Goal: Task Accomplishment & Management: Manage account settings

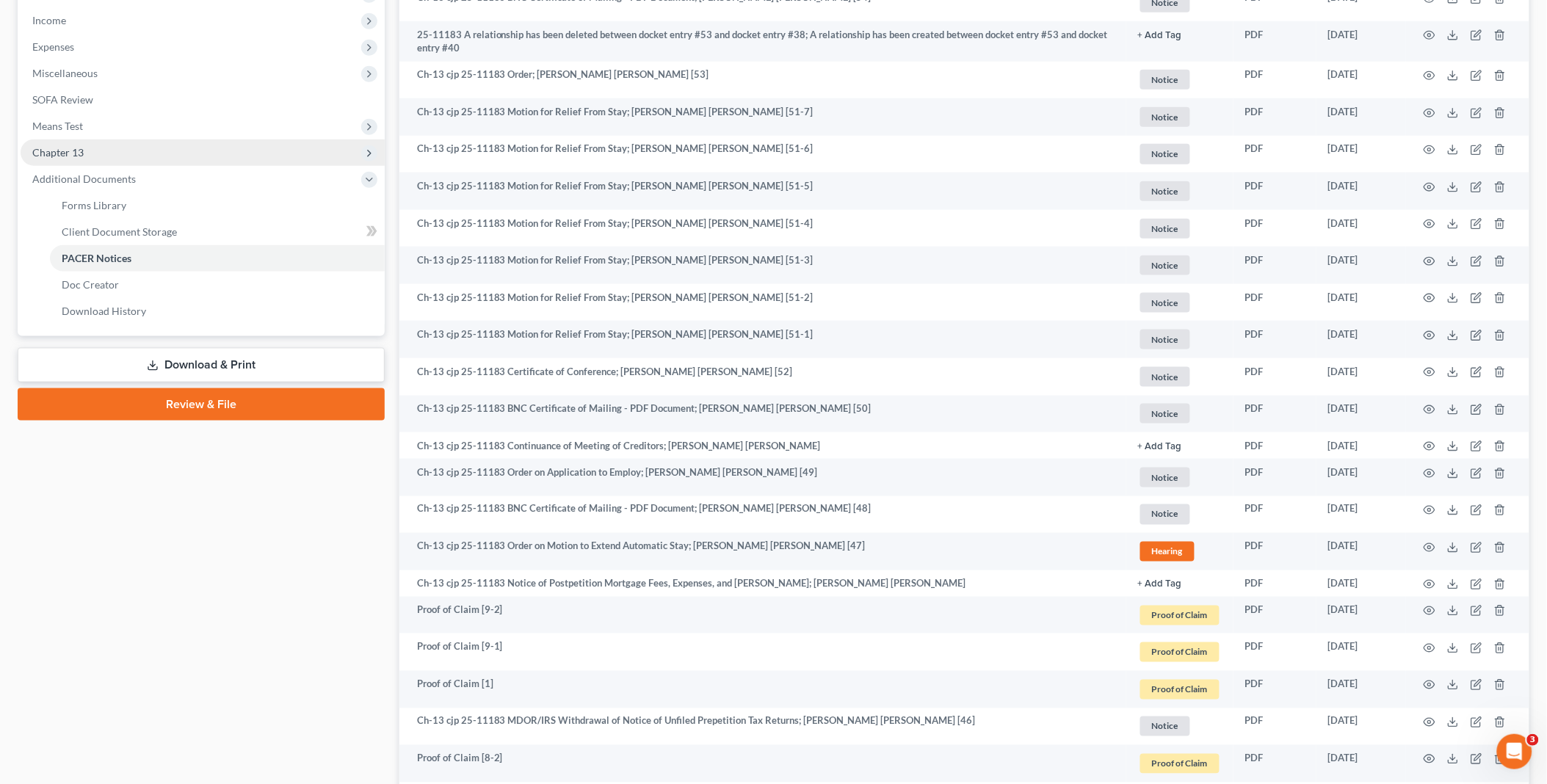
click at [85, 154] on span "Chapter 13" at bounding box center [202, 152] width 364 height 26
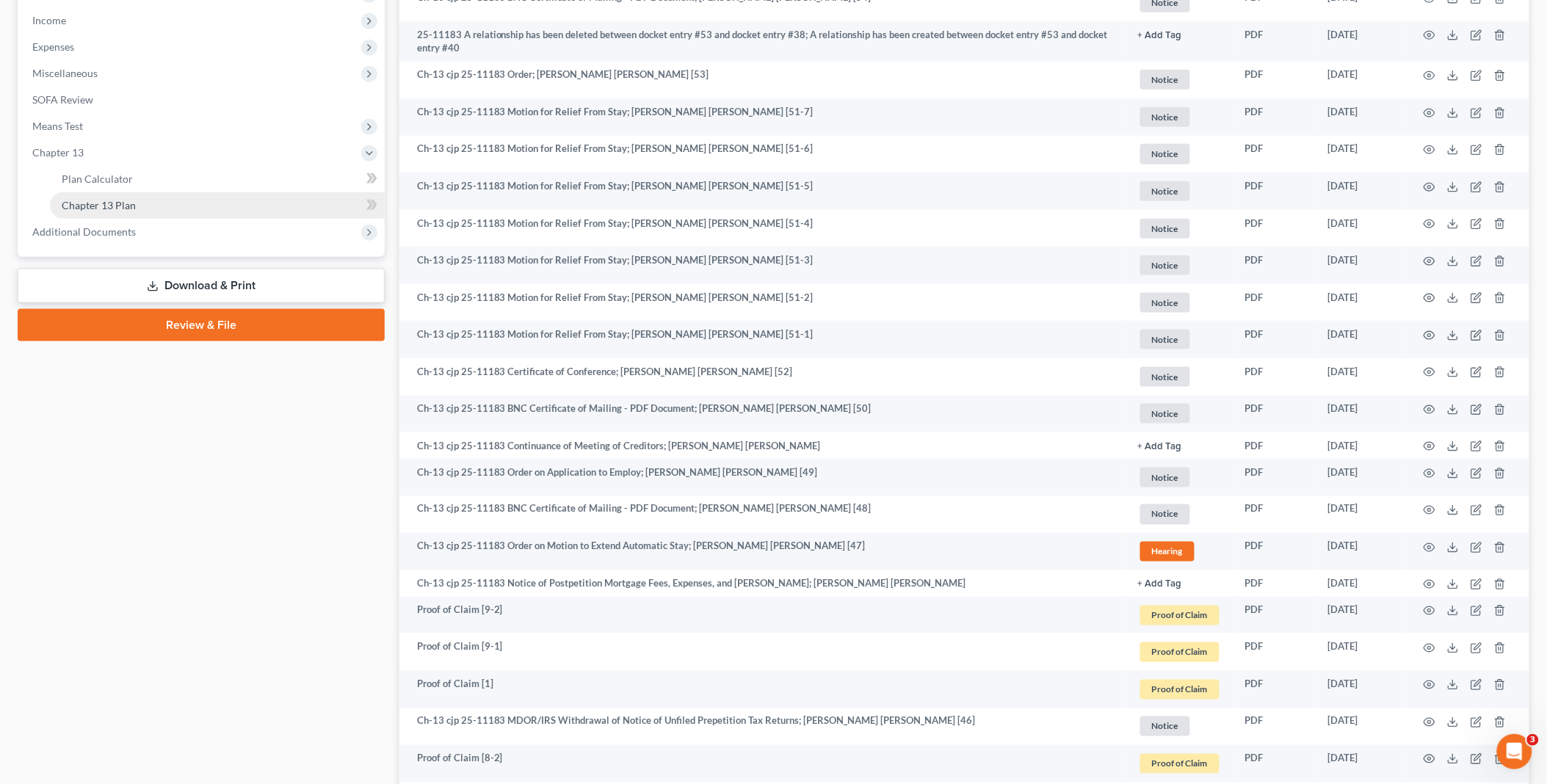
click at [130, 200] on span "Chapter 13 Plan" at bounding box center [98, 205] width 74 height 13
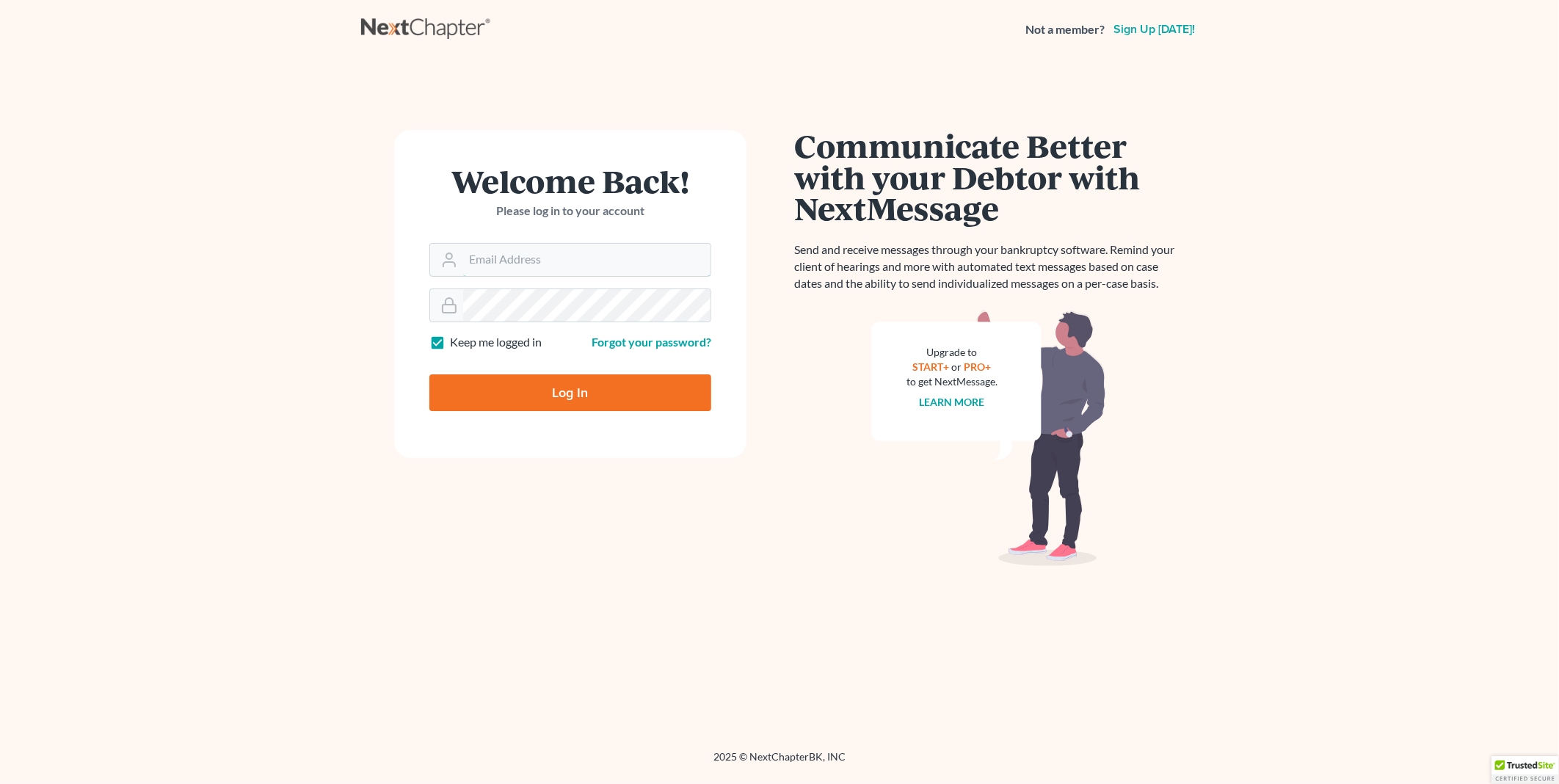
type input "PDonegan@tbennerlaw.com"
click at [545, 400] on input "Log In" at bounding box center [570, 393] width 282 height 37
type input "Thinking..."
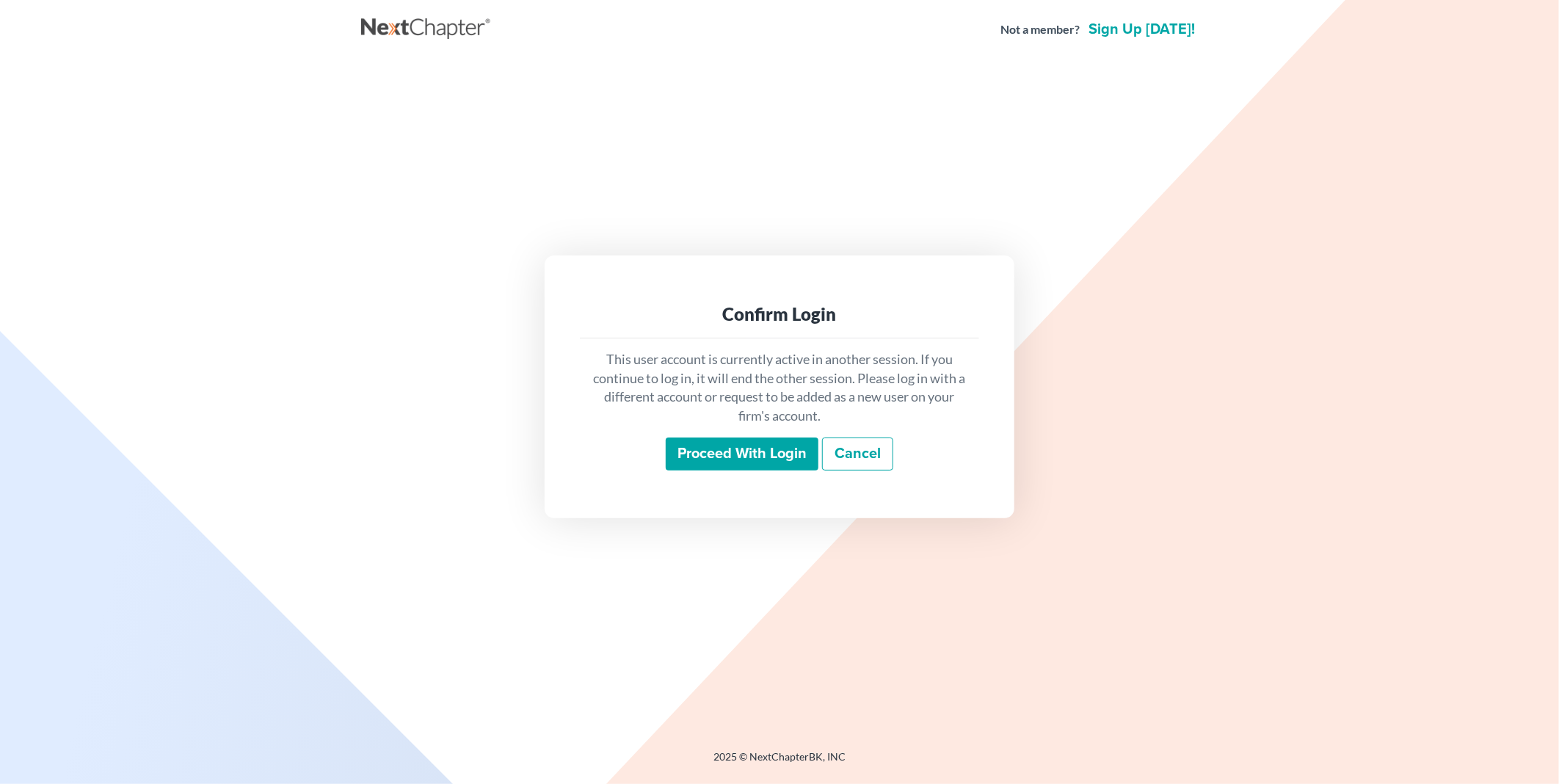
click at [752, 450] on input "Proceed with login" at bounding box center [742, 454] width 153 height 34
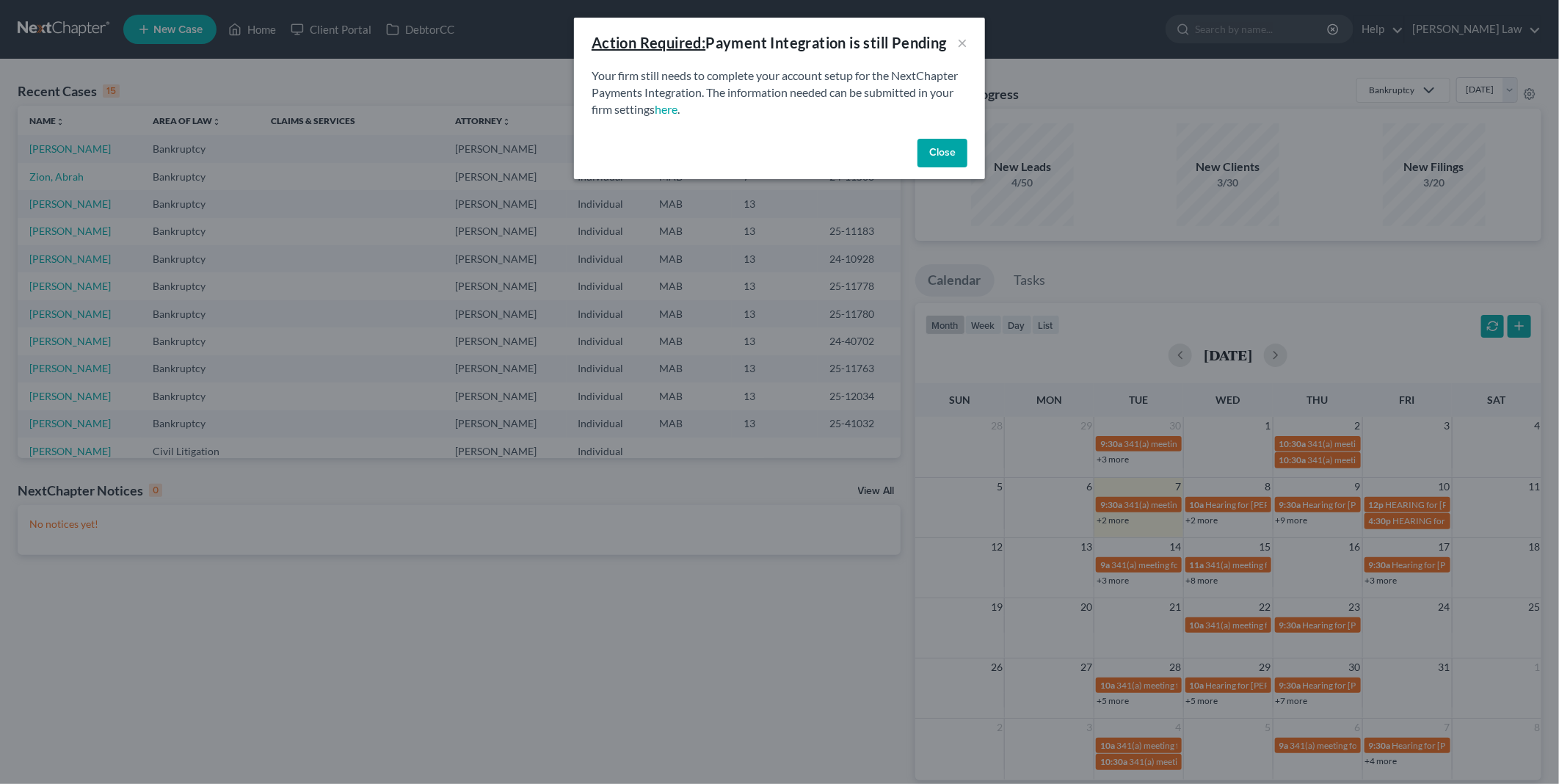
click at [941, 152] on button "Close" at bounding box center [942, 153] width 50 height 29
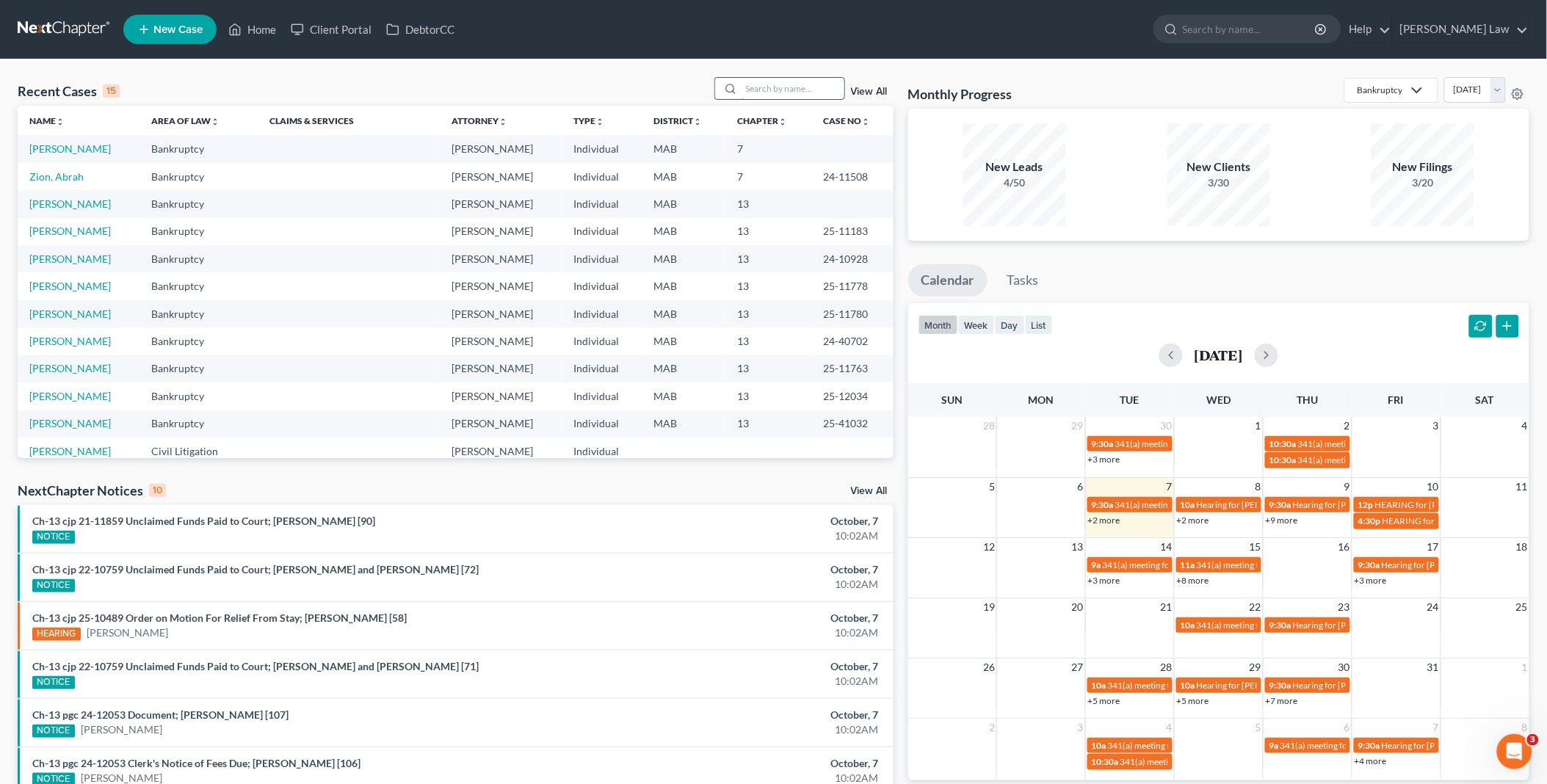
click at [768, 91] on input "search" at bounding box center [793, 88] width 102 height 21
type input "bonc"
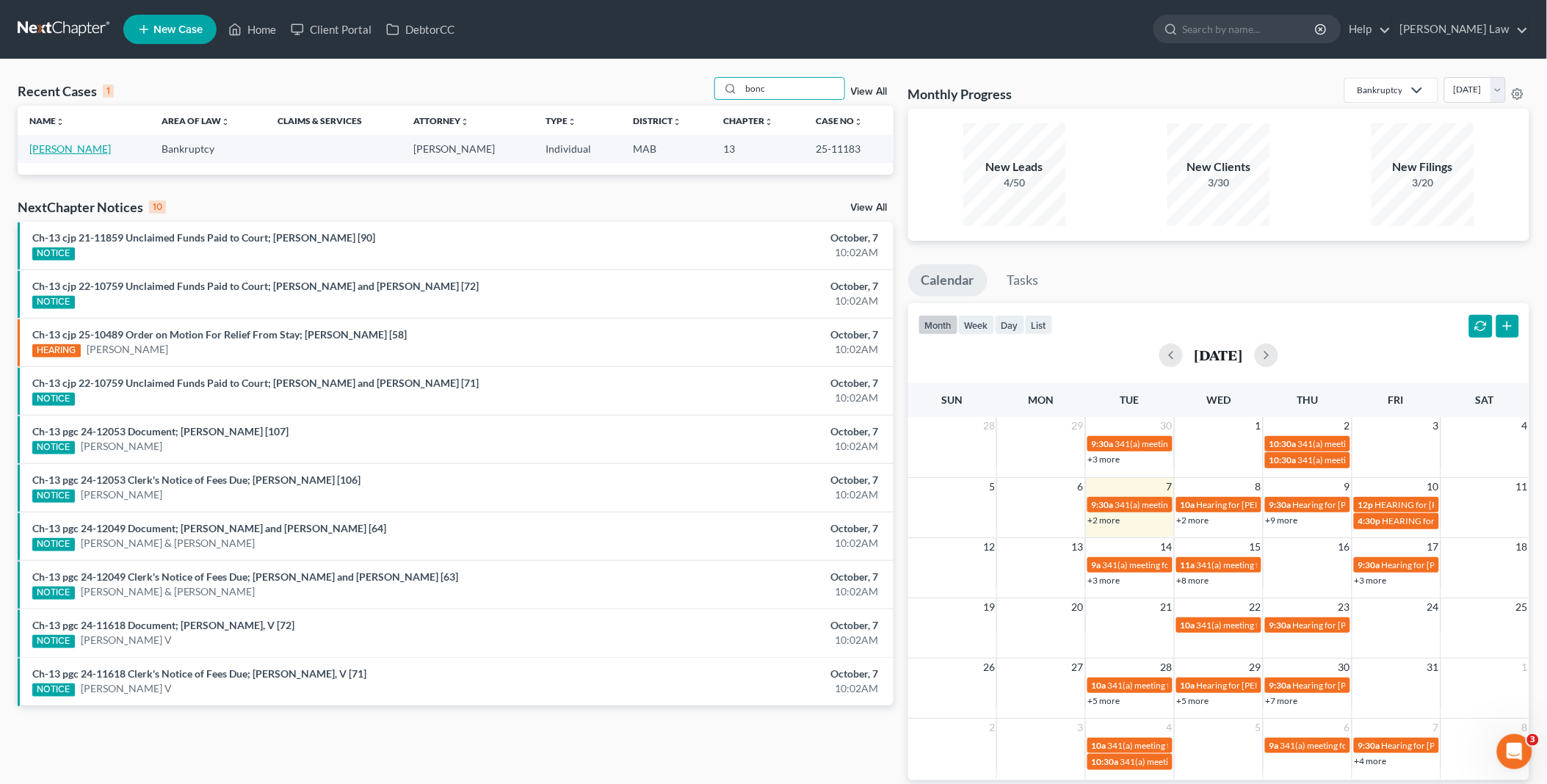
click at [74, 144] on link "[PERSON_NAME]" at bounding box center [70, 149] width 81 height 13
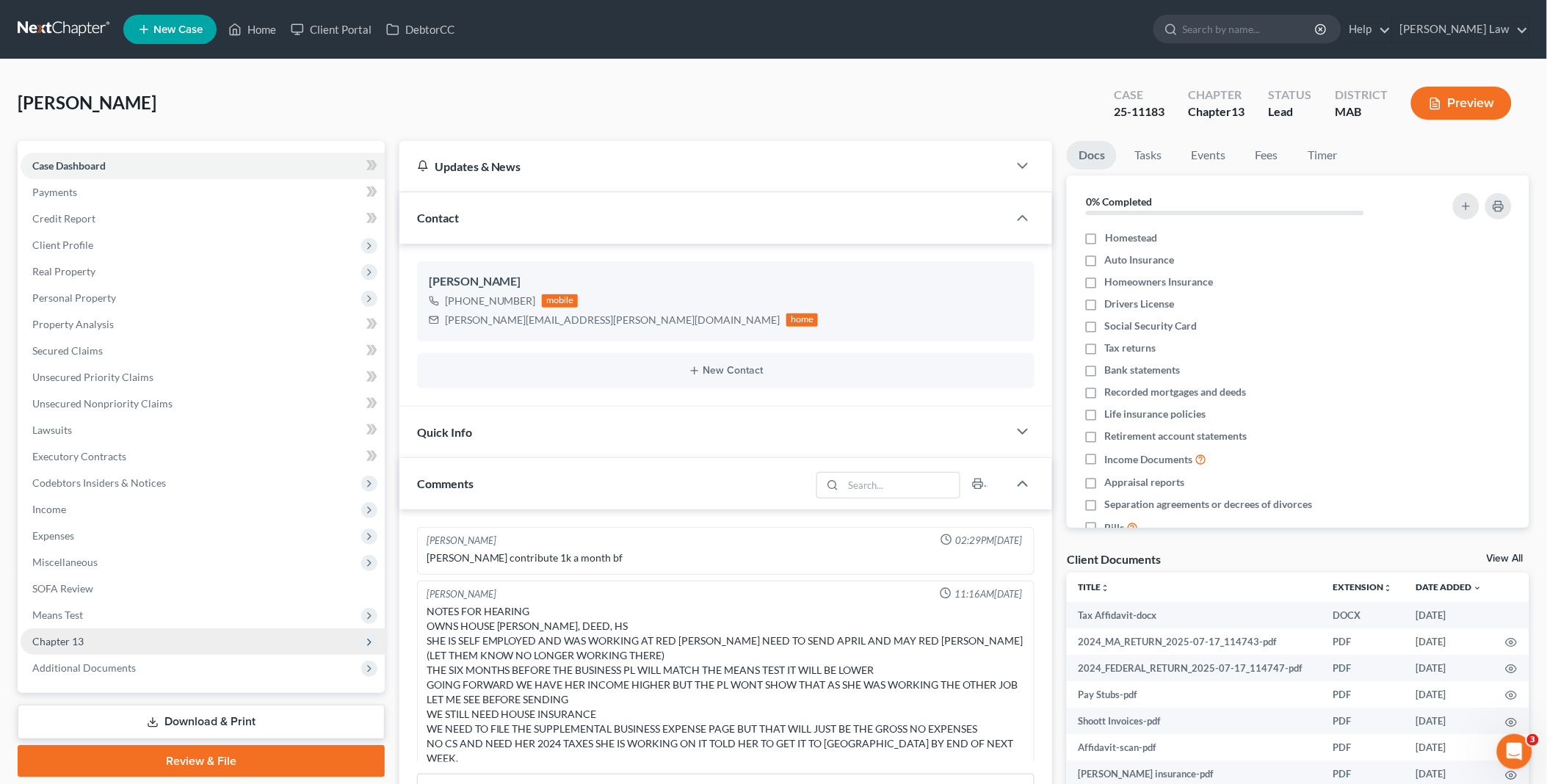
scroll to position [384, 0]
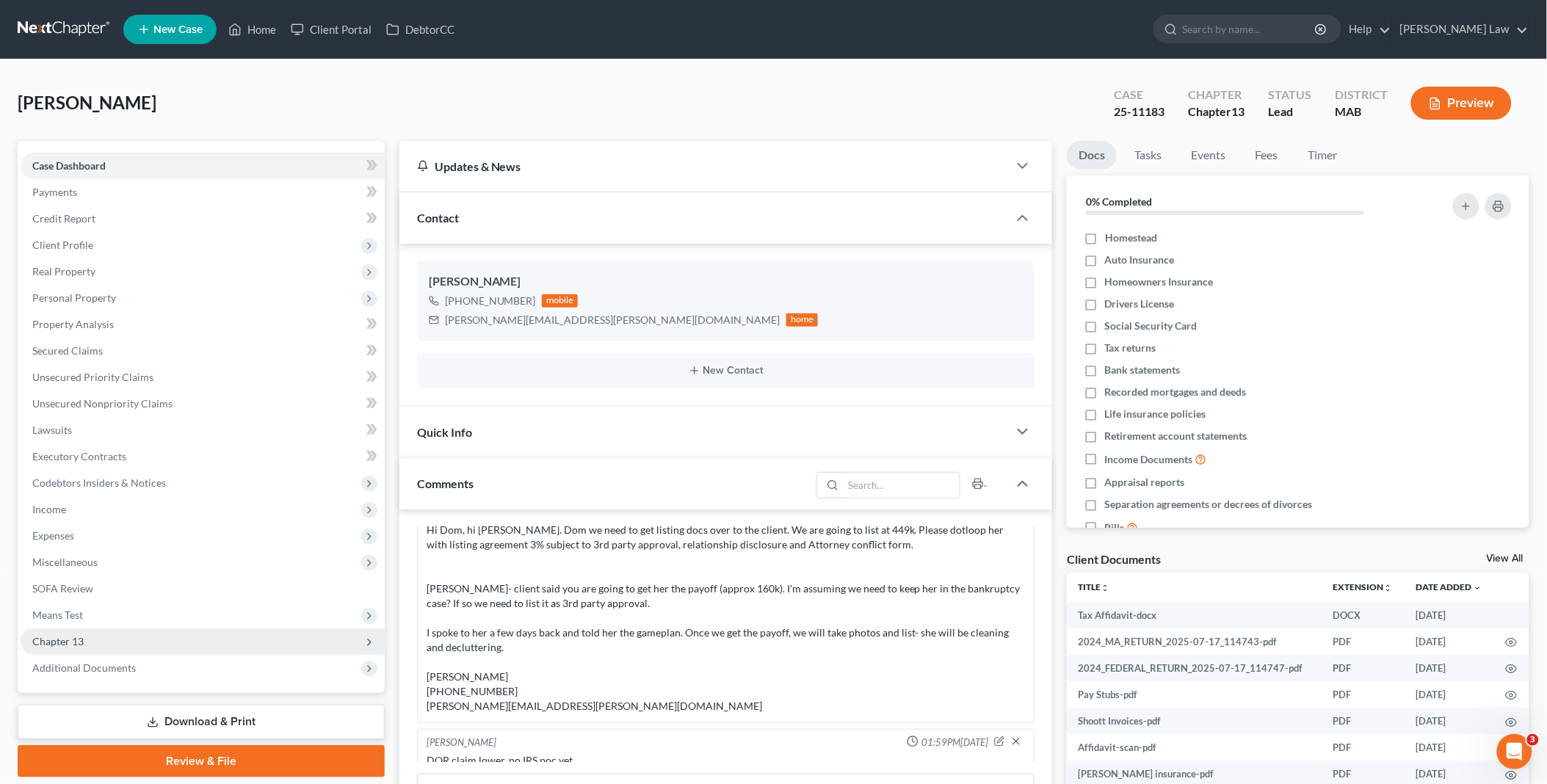
click at [71, 640] on span "Chapter 13" at bounding box center [57, 640] width 51 height 13
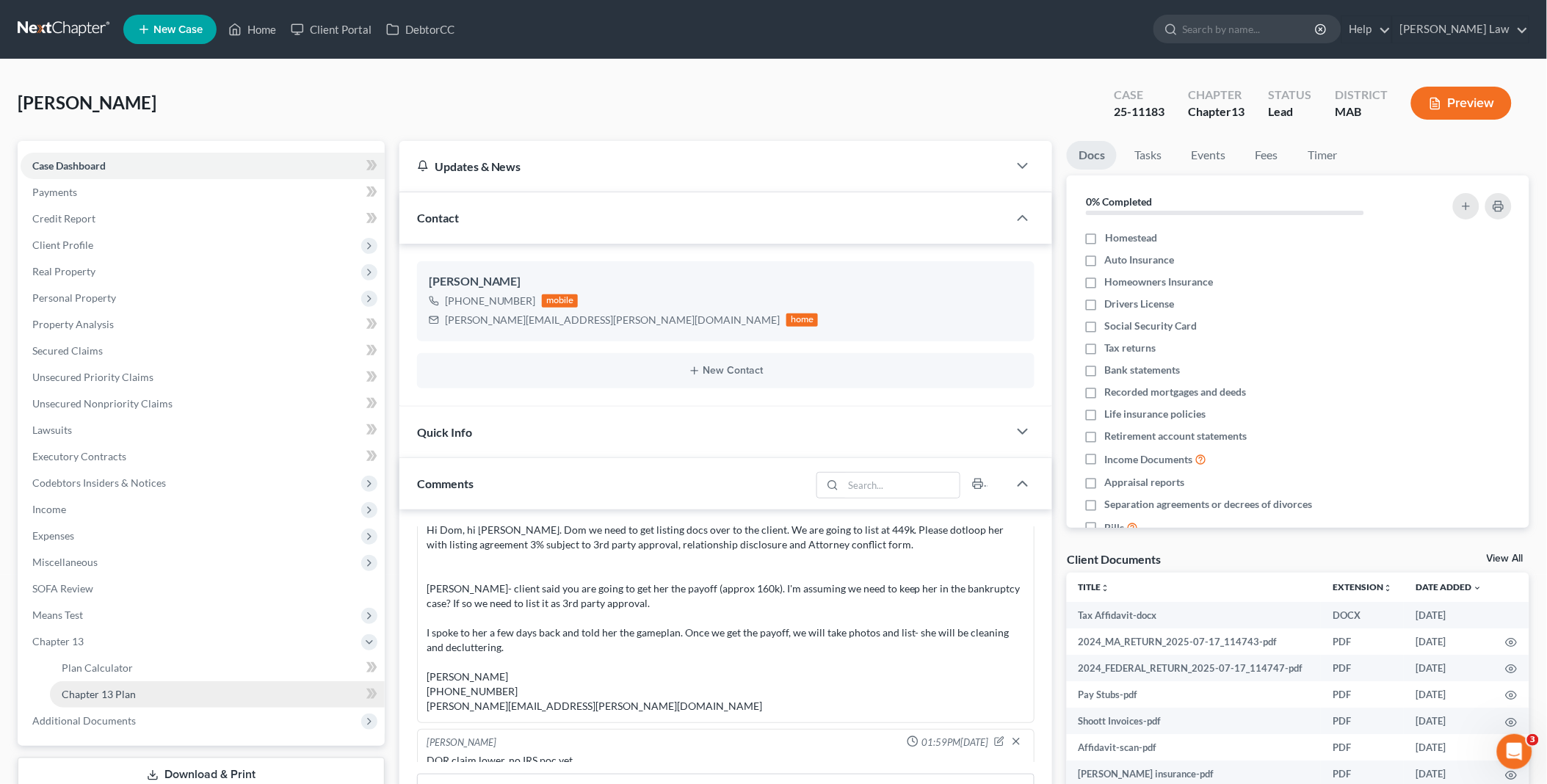
click at [119, 698] on span "Chapter 13 Plan" at bounding box center [98, 693] width 74 height 13
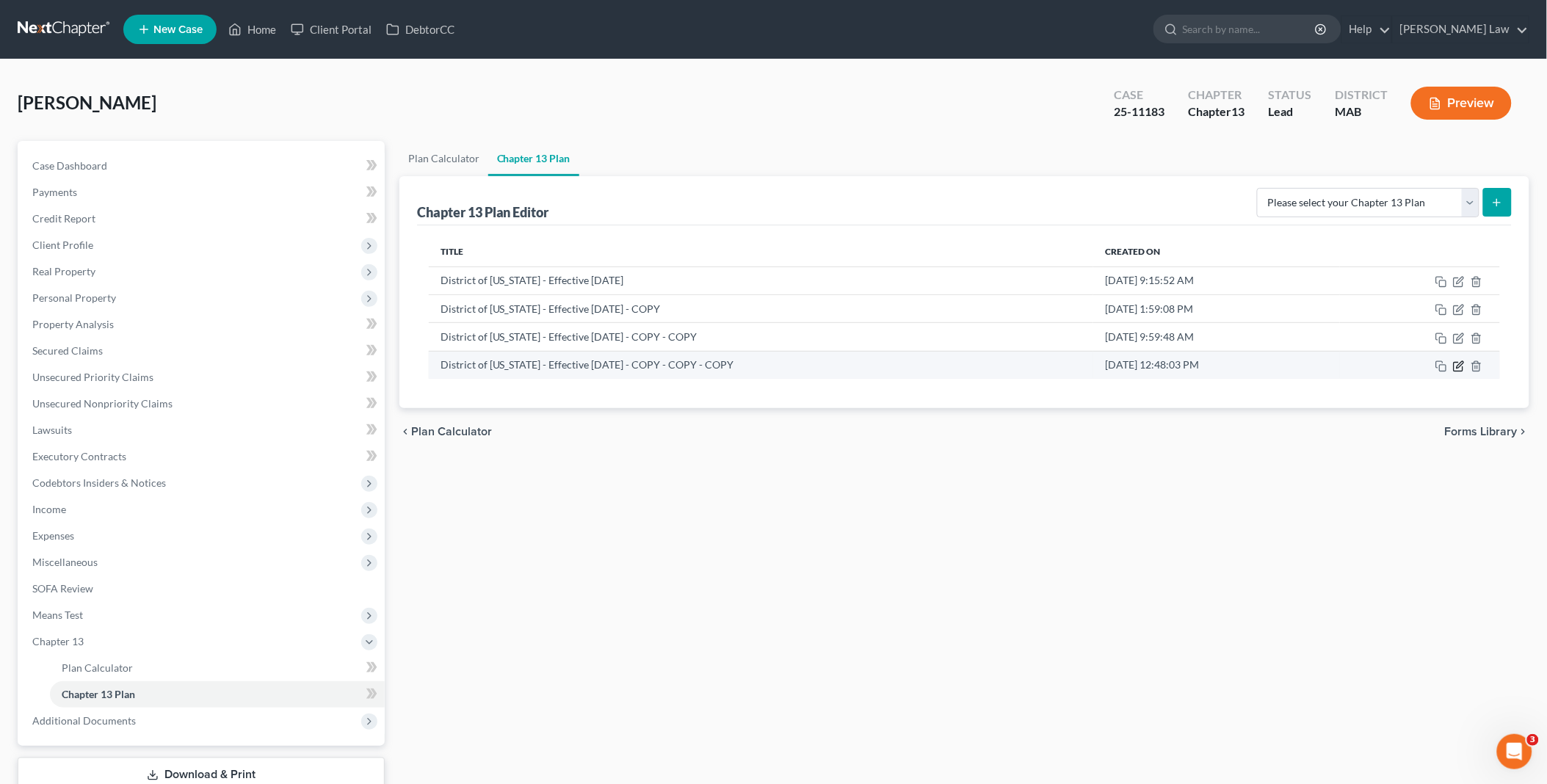
click at [1460, 364] on icon "button" at bounding box center [1460, 364] width 7 height 7
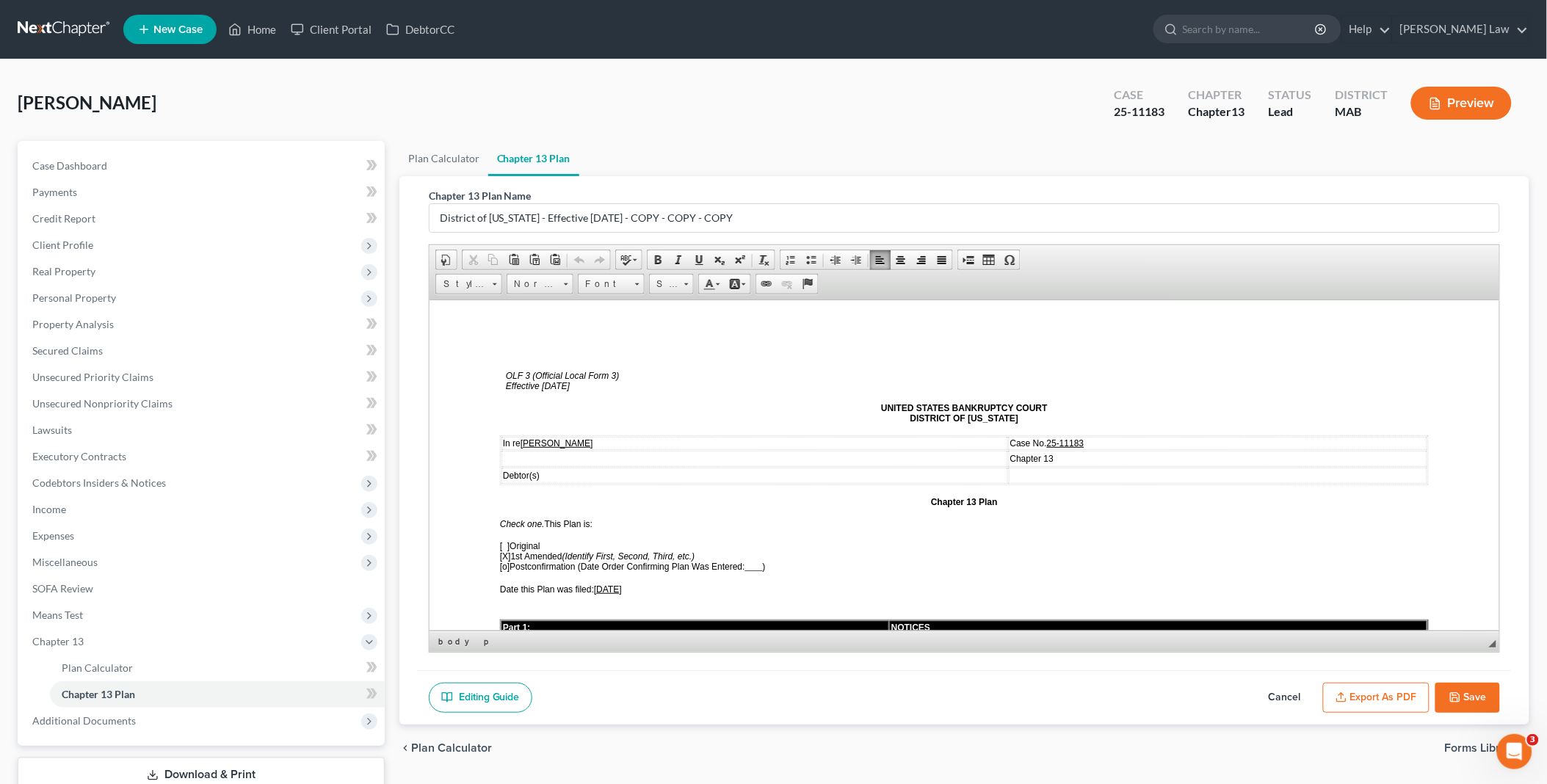
drag, startPoint x: 600, startPoint y: 582, endPoint x: 640, endPoint y: 586, distance: 40.2
click at [621, 586] on span "[DATE]" at bounding box center [606, 588] width 28 height 10
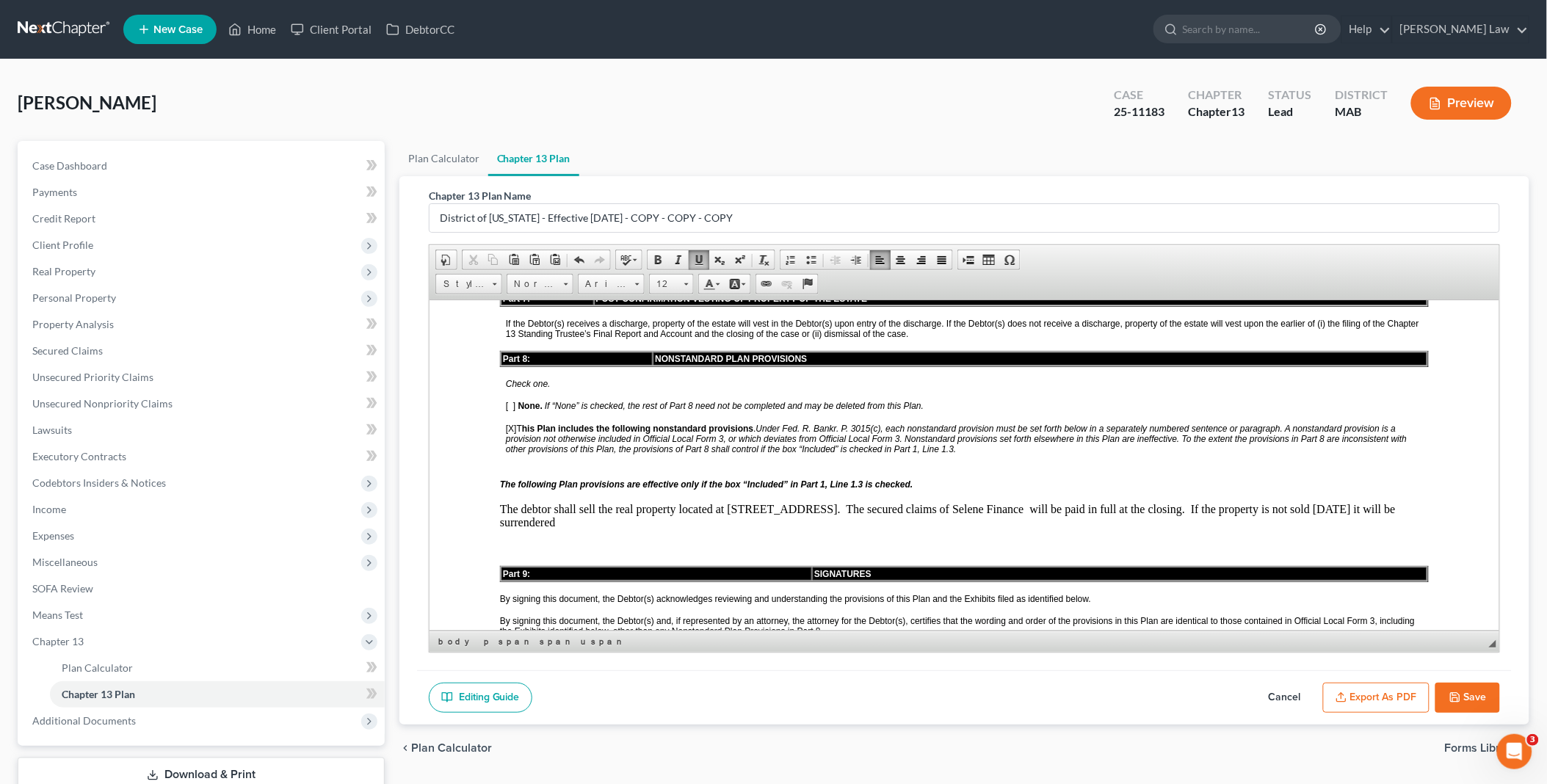
scroll to position [2608, 0]
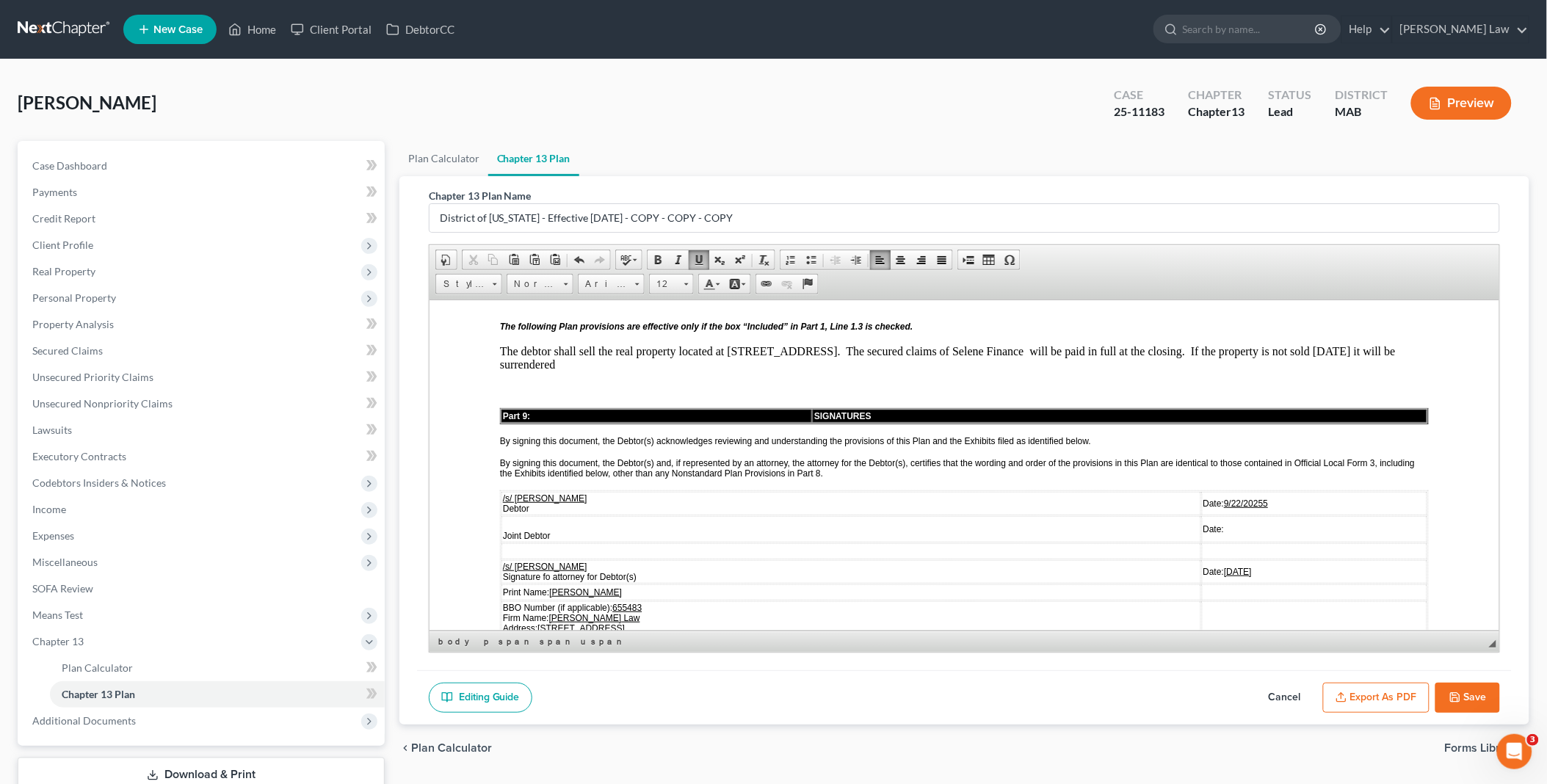
drag, startPoint x: 1205, startPoint y: 436, endPoint x: 1245, endPoint y: 436, distance: 40.0
click at [1245, 498] on u "9/22/20255" at bounding box center [1245, 503] width 44 height 10
click at [1223, 498] on u "9/22/20255" at bounding box center [1245, 503] width 44 height 10
click at [1260, 566] on u "[DATE]" at bounding box center [1273, 571] width 28 height 10
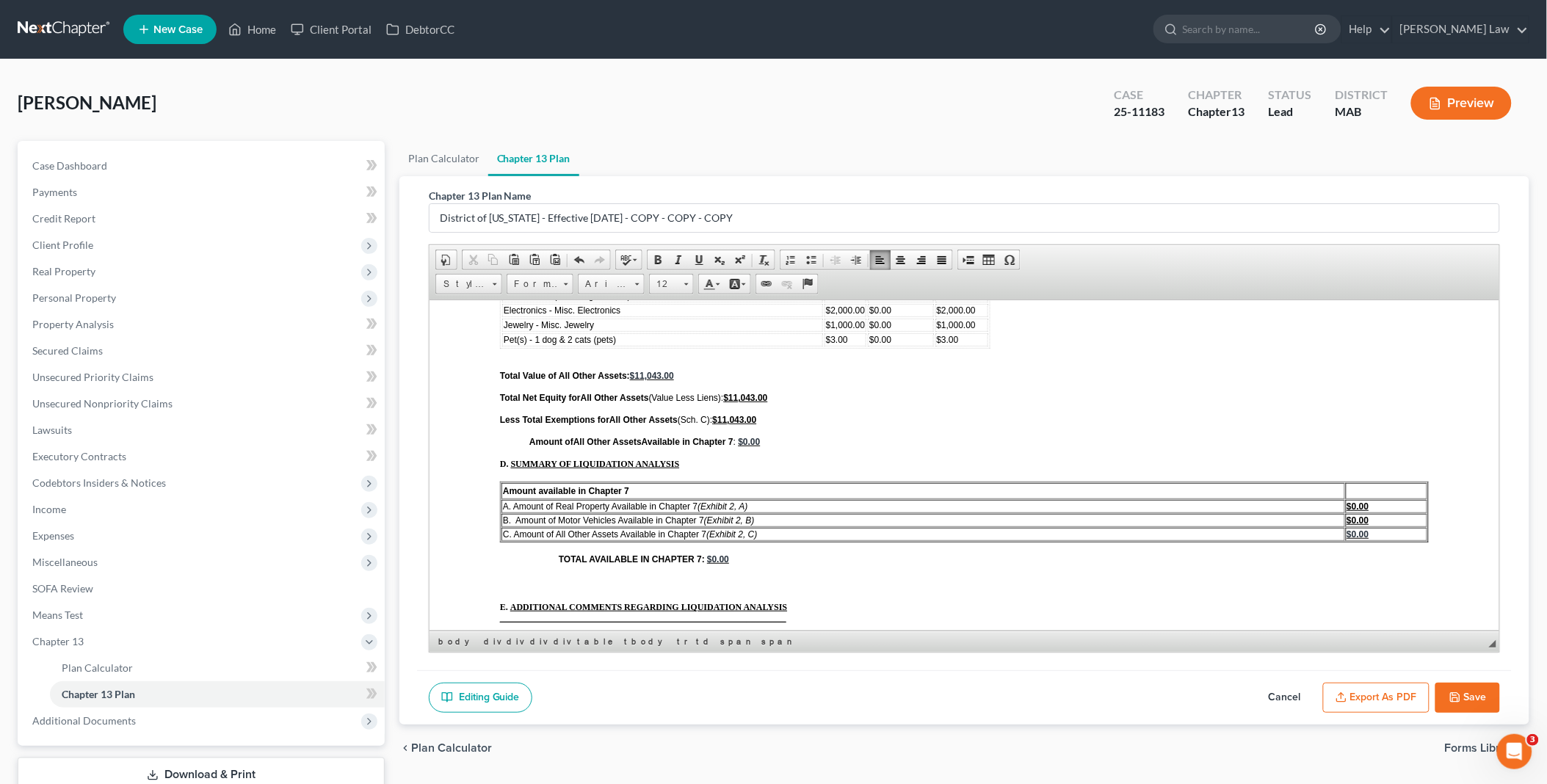
scroll to position [4268, 0]
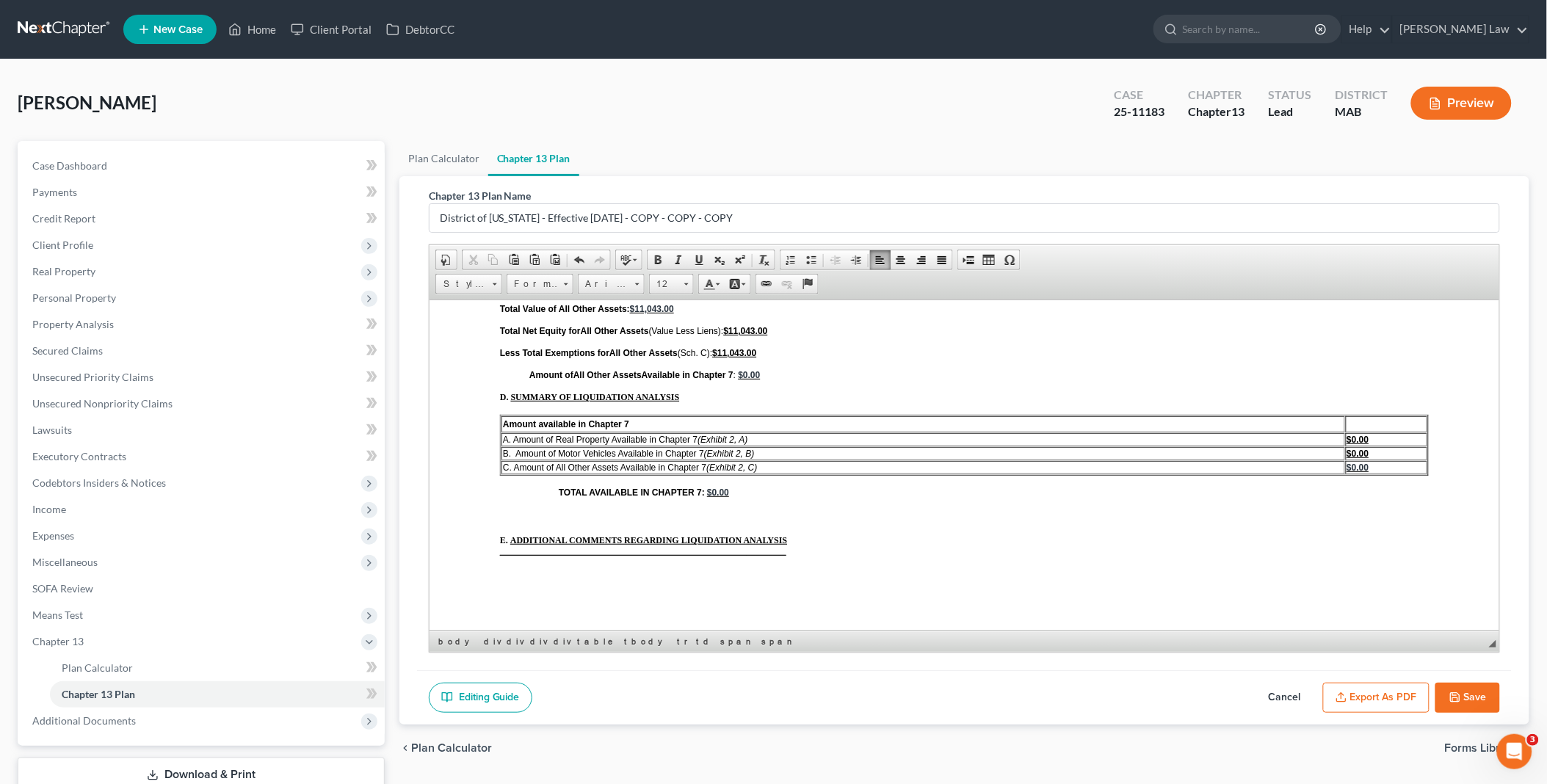
click at [1463, 695] on button "Save" at bounding box center [1467, 698] width 65 height 31
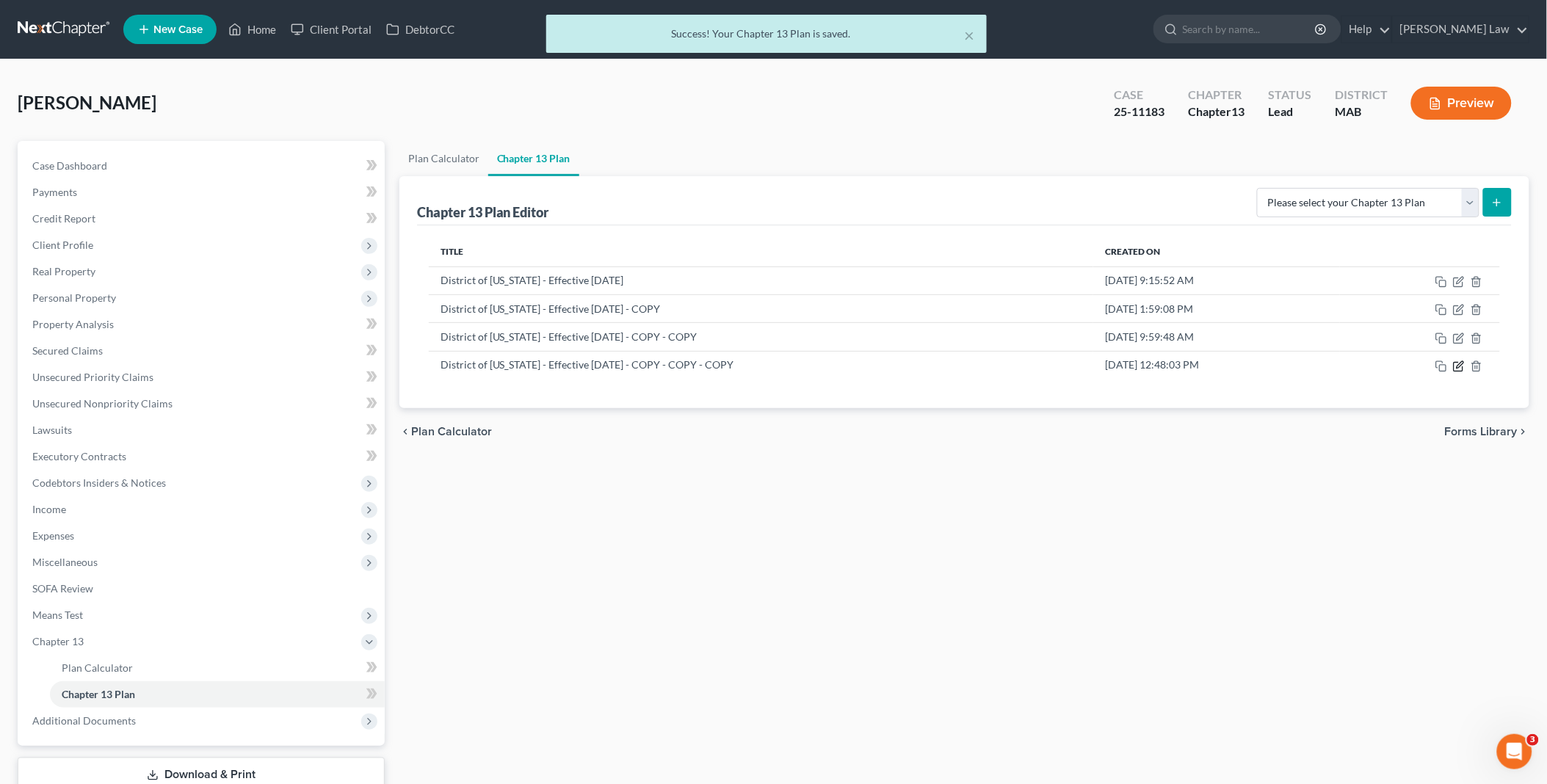
click at [1459, 363] on icon "button" at bounding box center [1459, 366] width 12 height 12
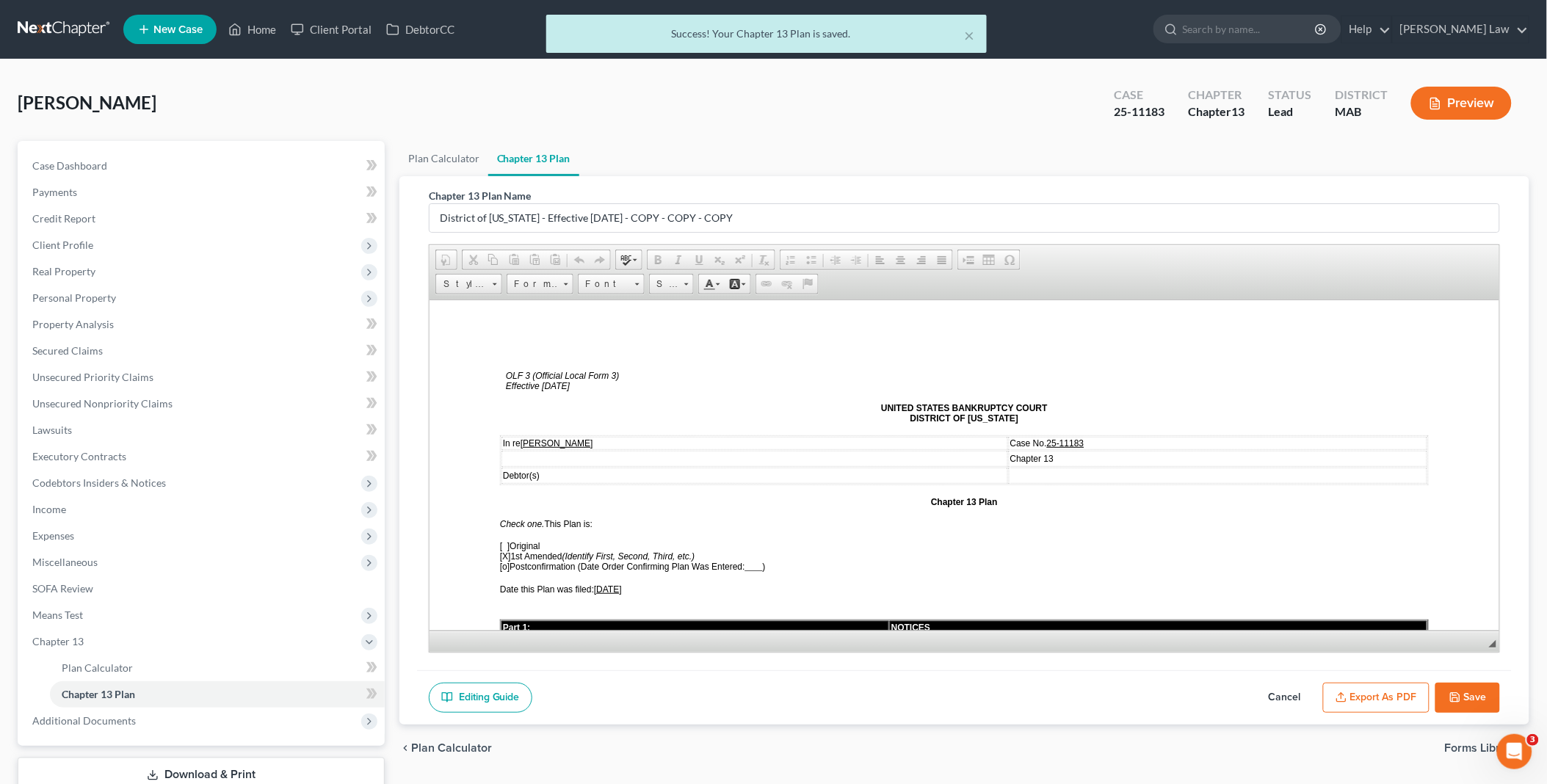
scroll to position [0, 0]
click at [1364, 691] on button "Export as PDF" at bounding box center [1376, 698] width 107 height 31
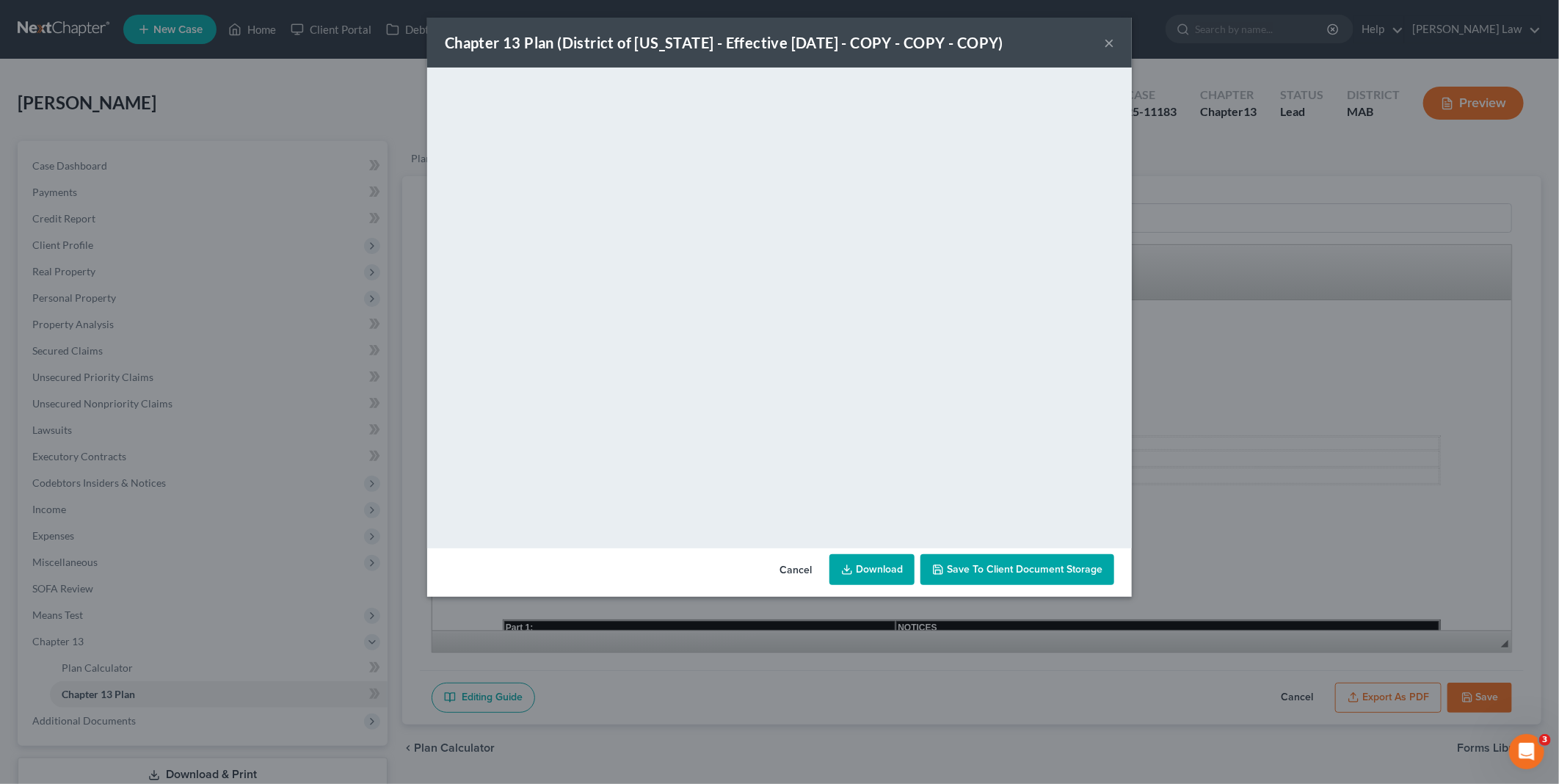
click at [878, 567] on link "Download" at bounding box center [871, 569] width 85 height 31
drag, startPoint x: 789, startPoint y: 567, endPoint x: 541, endPoint y: 782, distance: 328.2
click at [789, 567] on button "Cancel" at bounding box center [795, 570] width 55 height 29
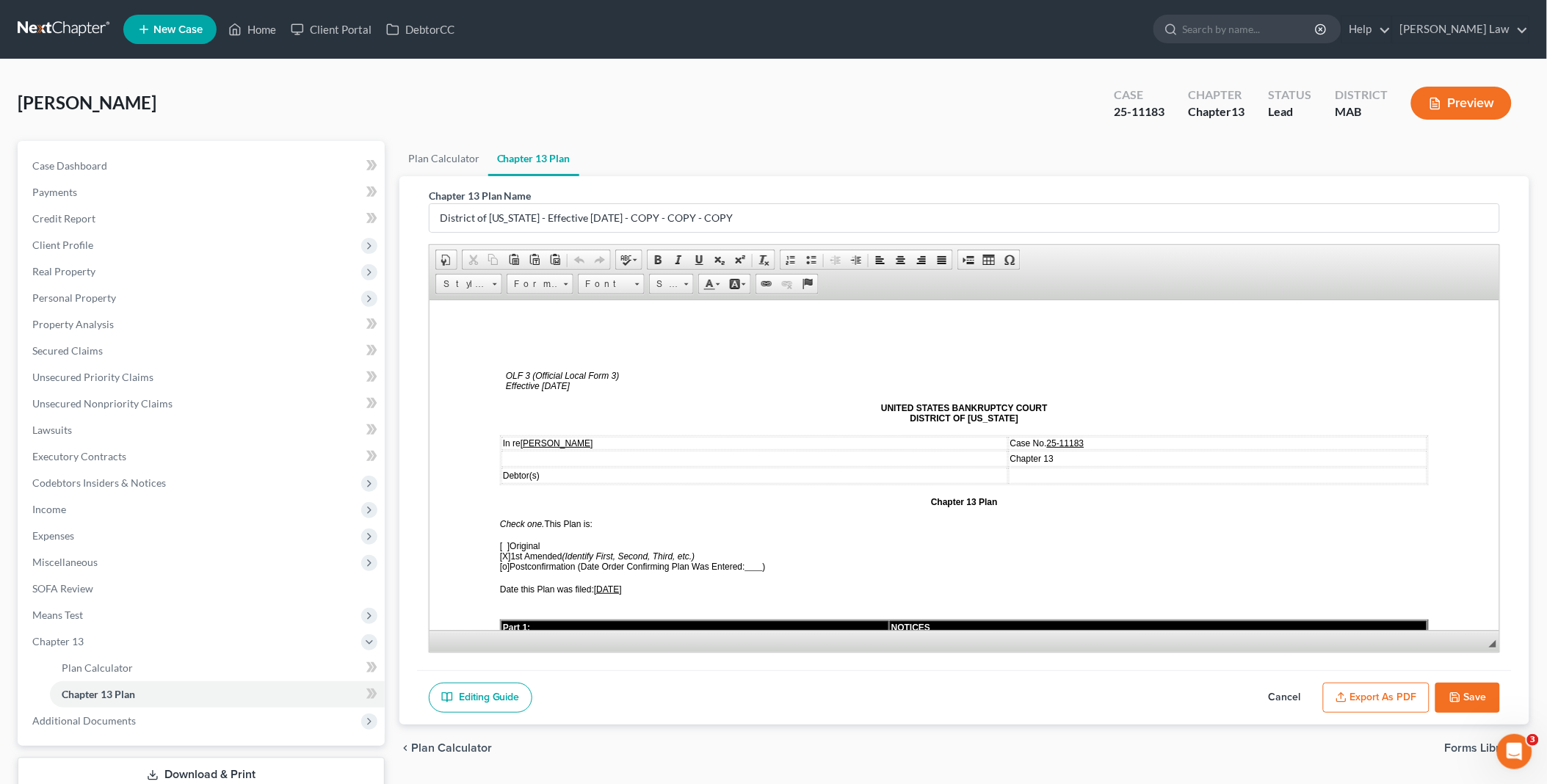
click at [1454, 688] on button "Save" at bounding box center [1467, 698] width 65 height 31
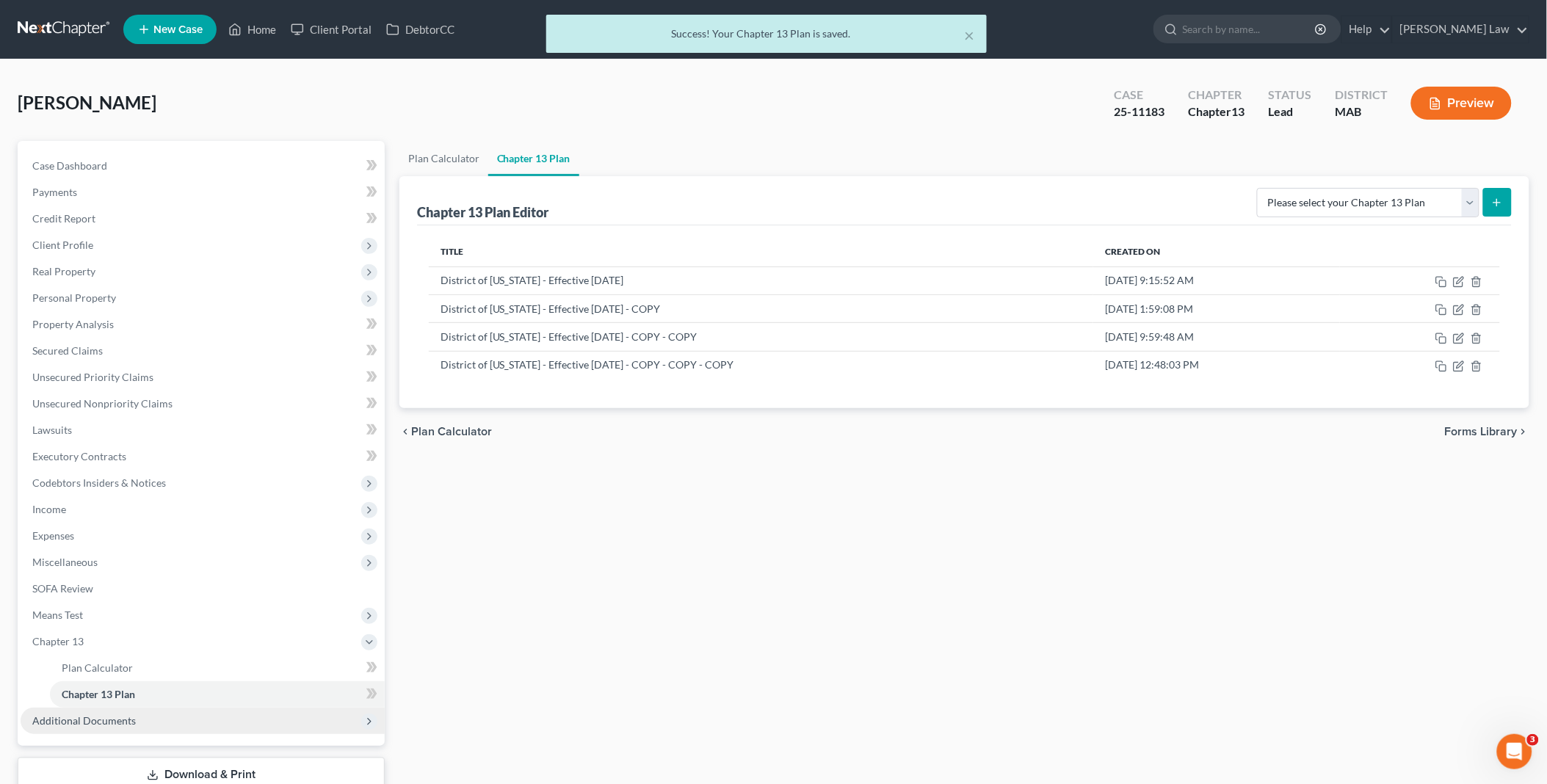
click at [113, 714] on span "Additional Documents" at bounding box center [83, 719] width 103 height 13
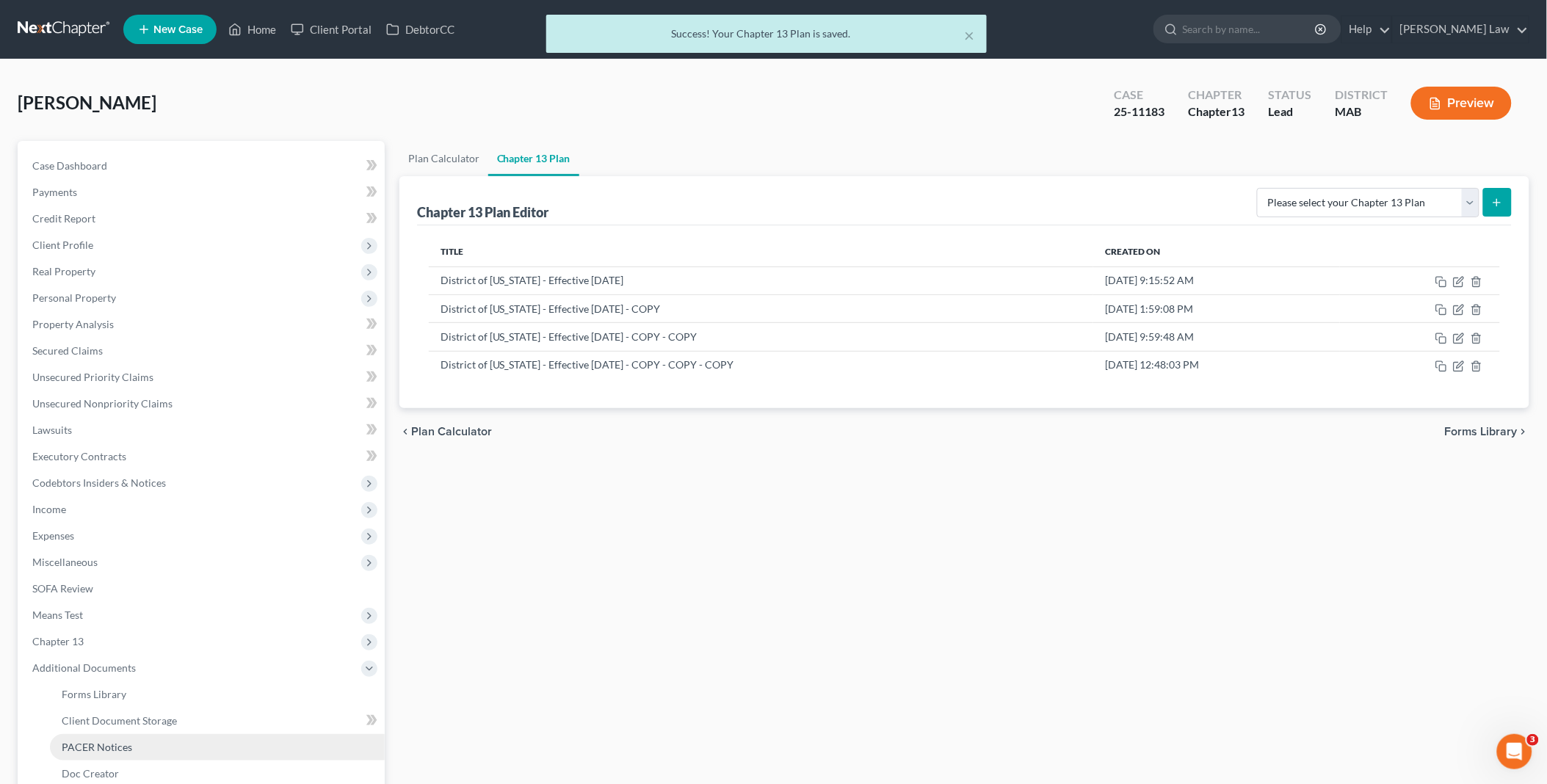
click at [115, 740] on span "PACER Notices" at bounding box center [97, 746] width 71 height 13
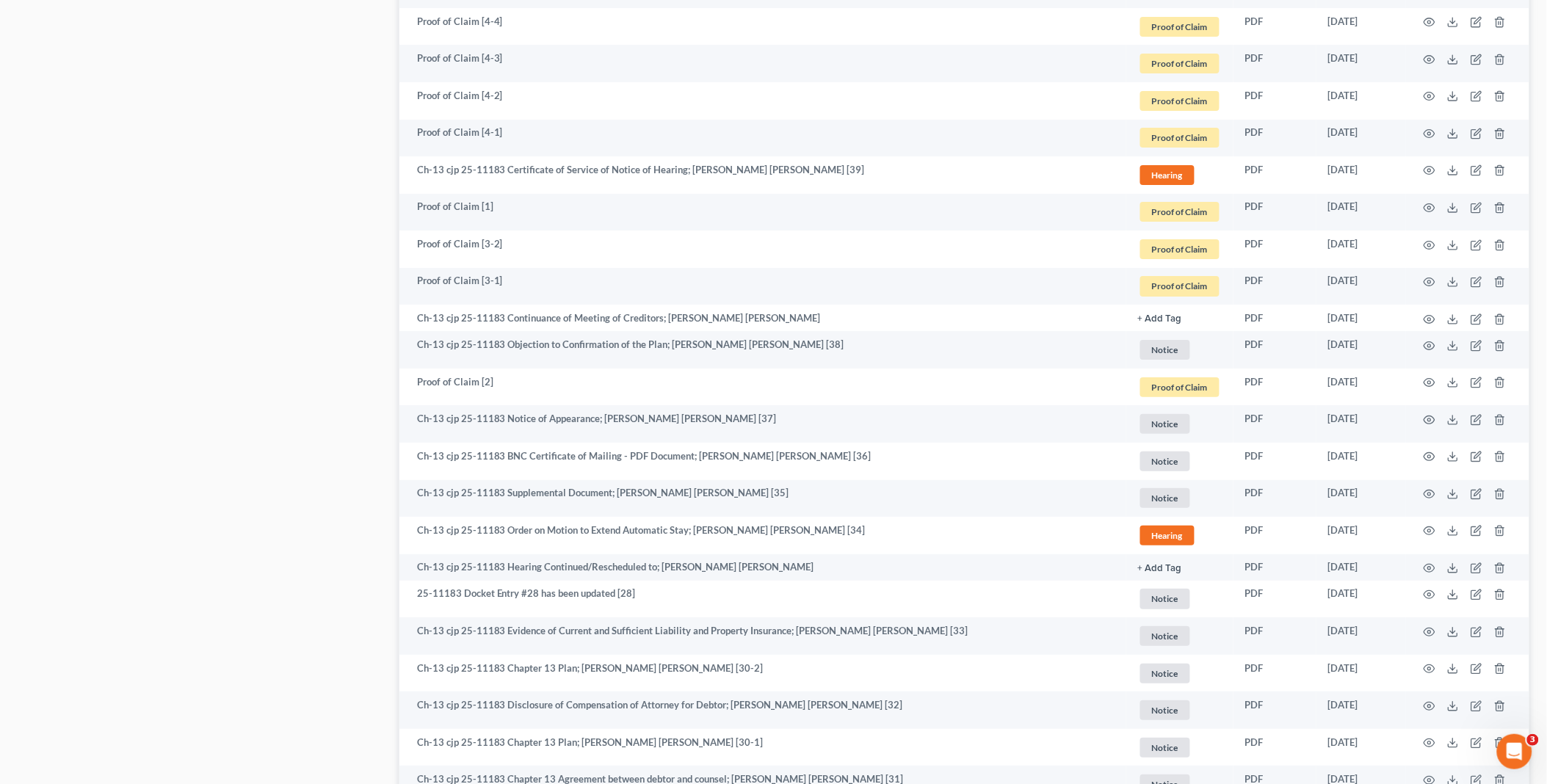
scroll to position [1874, 0]
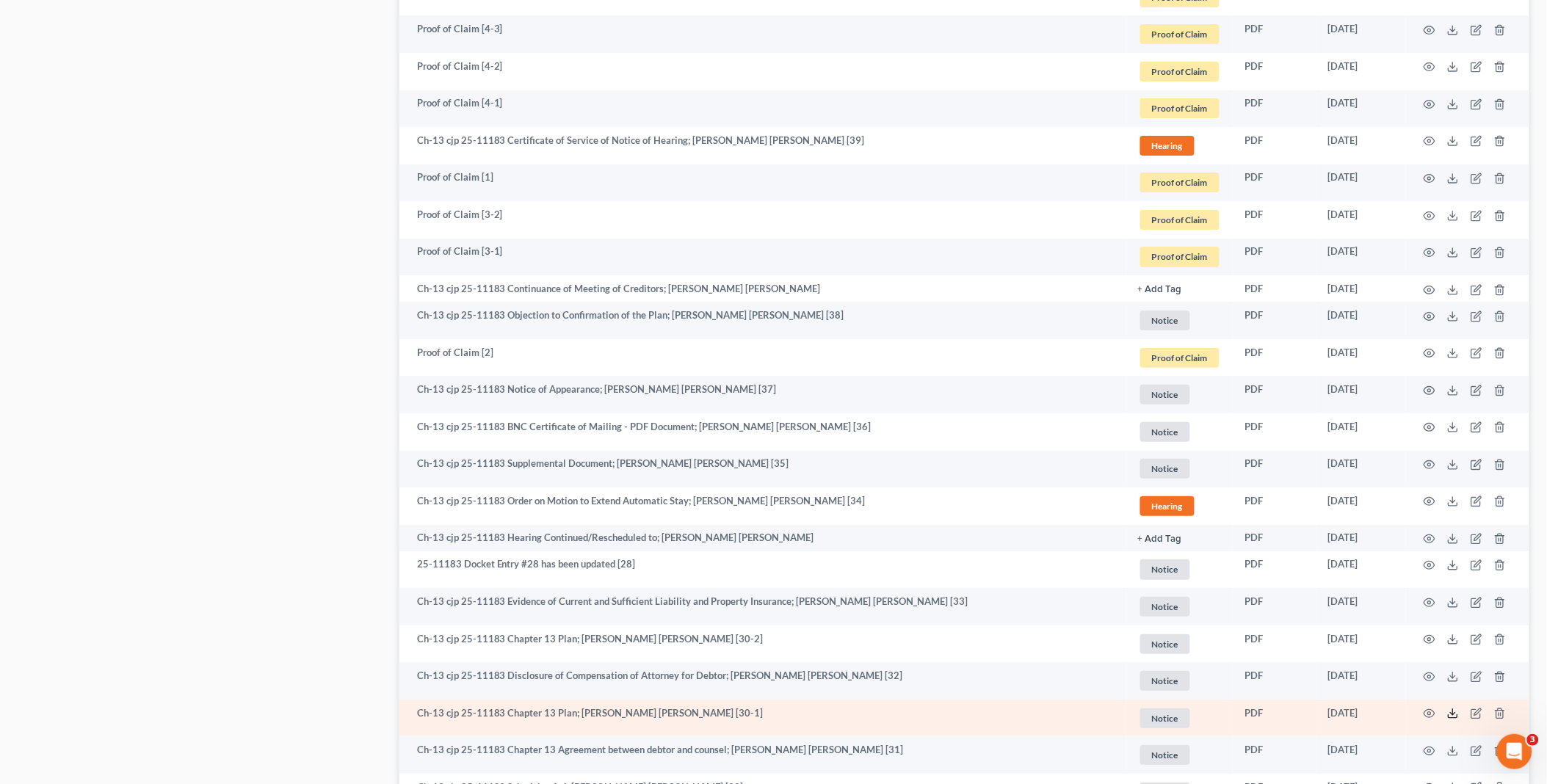
click at [1455, 714] on icon at bounding box center [1453, 713] width 12 height 12
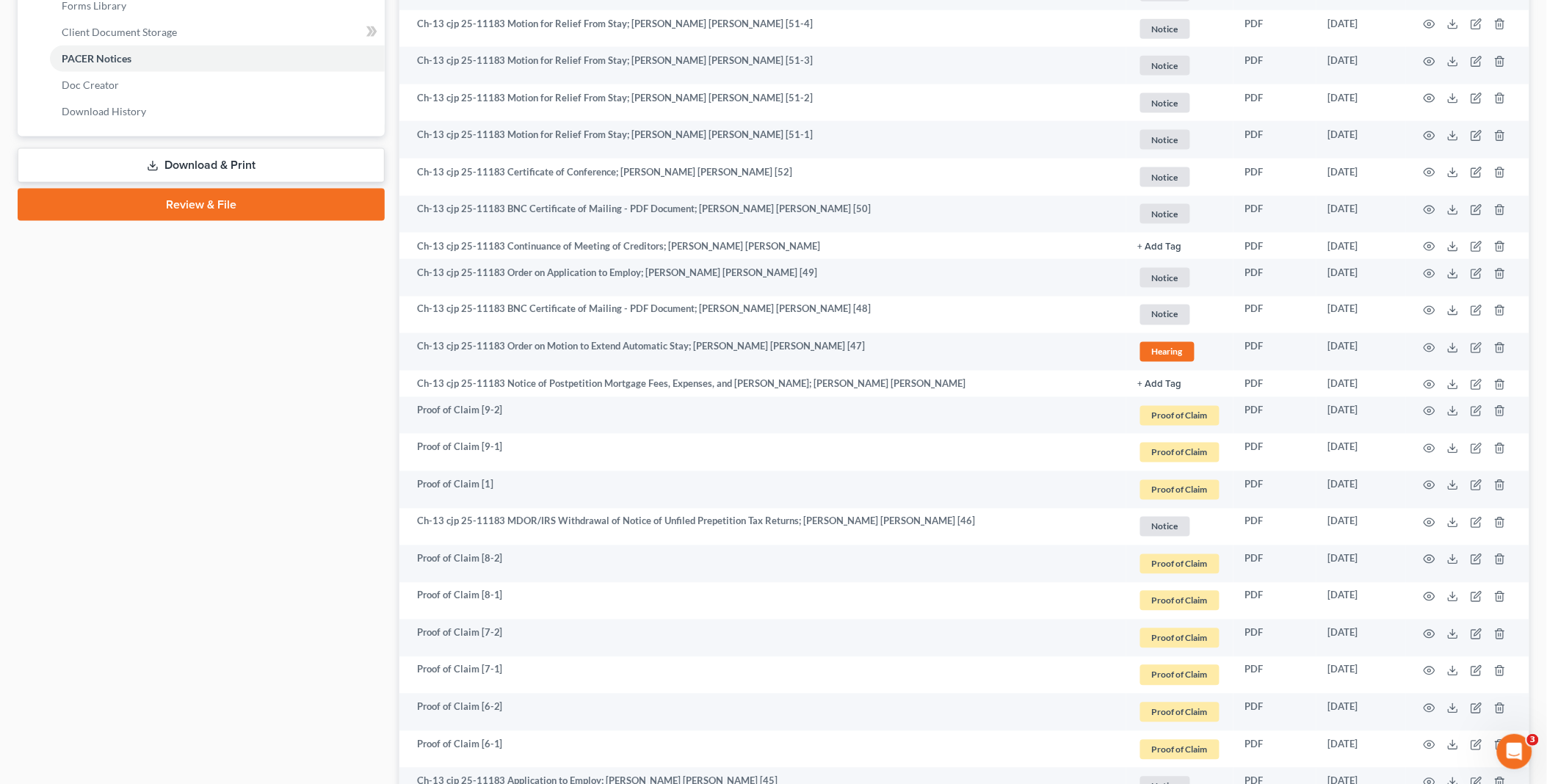
scroll to position [0, 0]
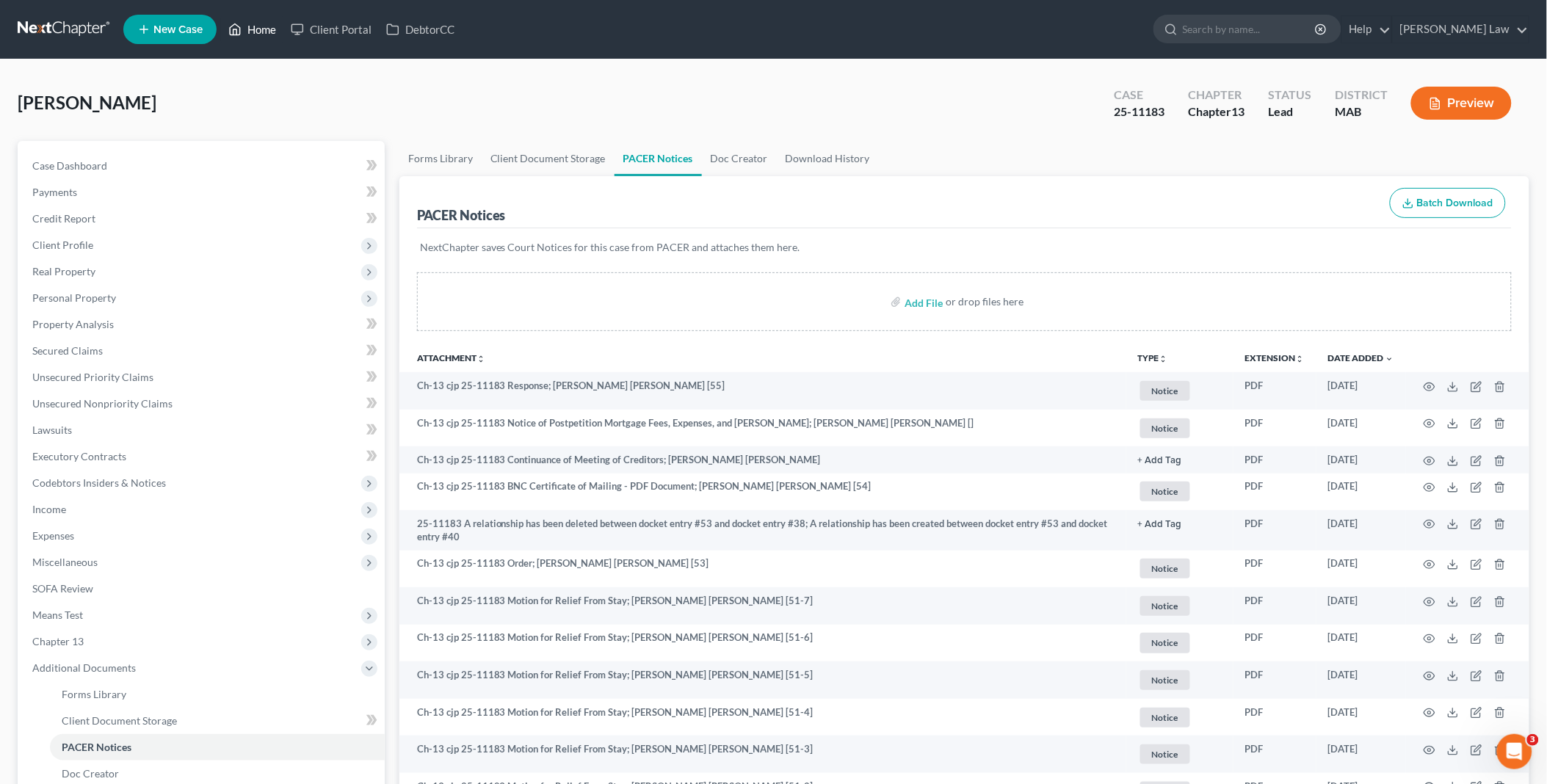
click at [265, 26] on link "Home" at bounding box center [252, 29] width 62 height 26
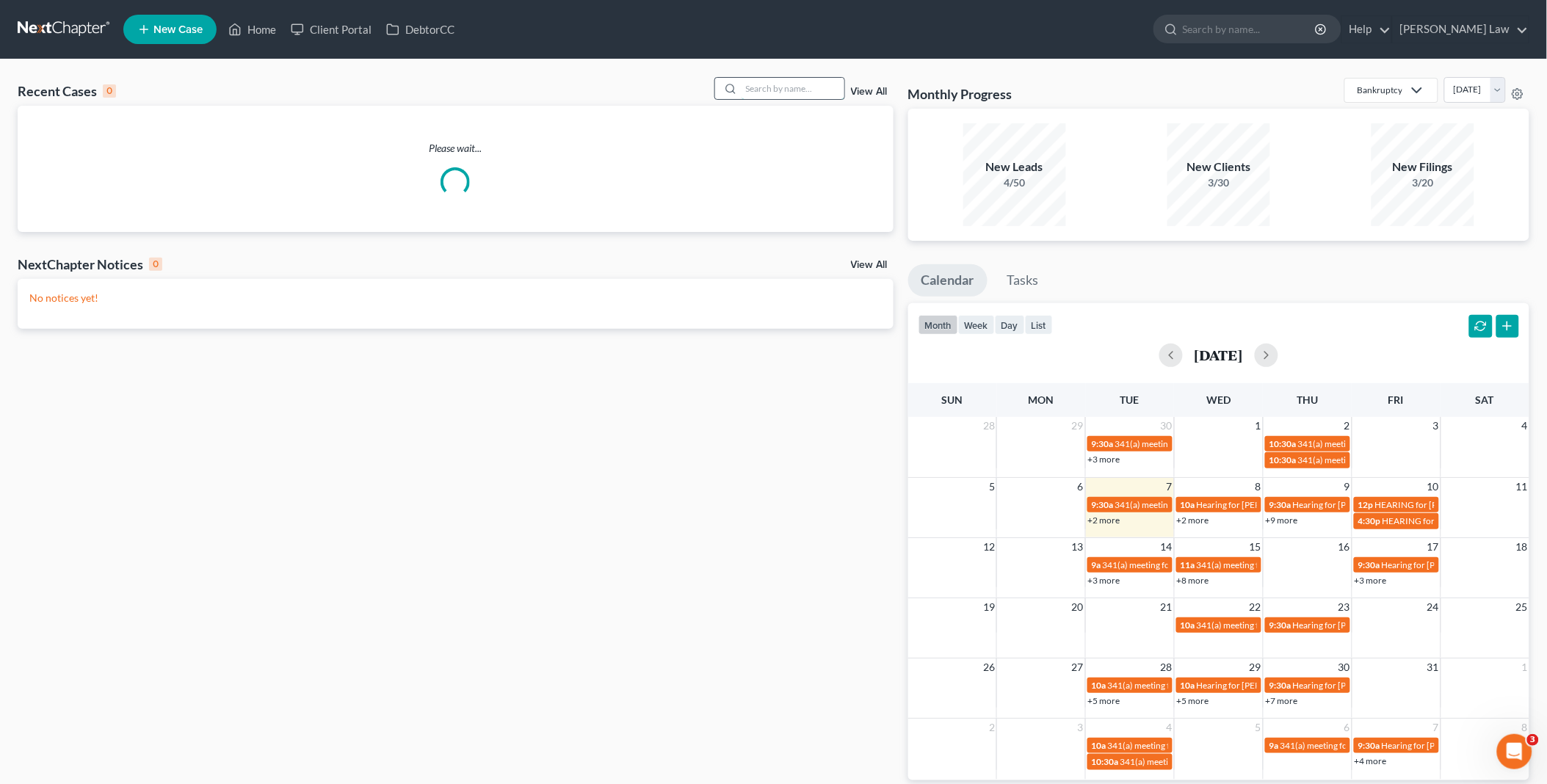
click at [764, 91] on input "search" at bounding box center [793, 88] width 102 height 21
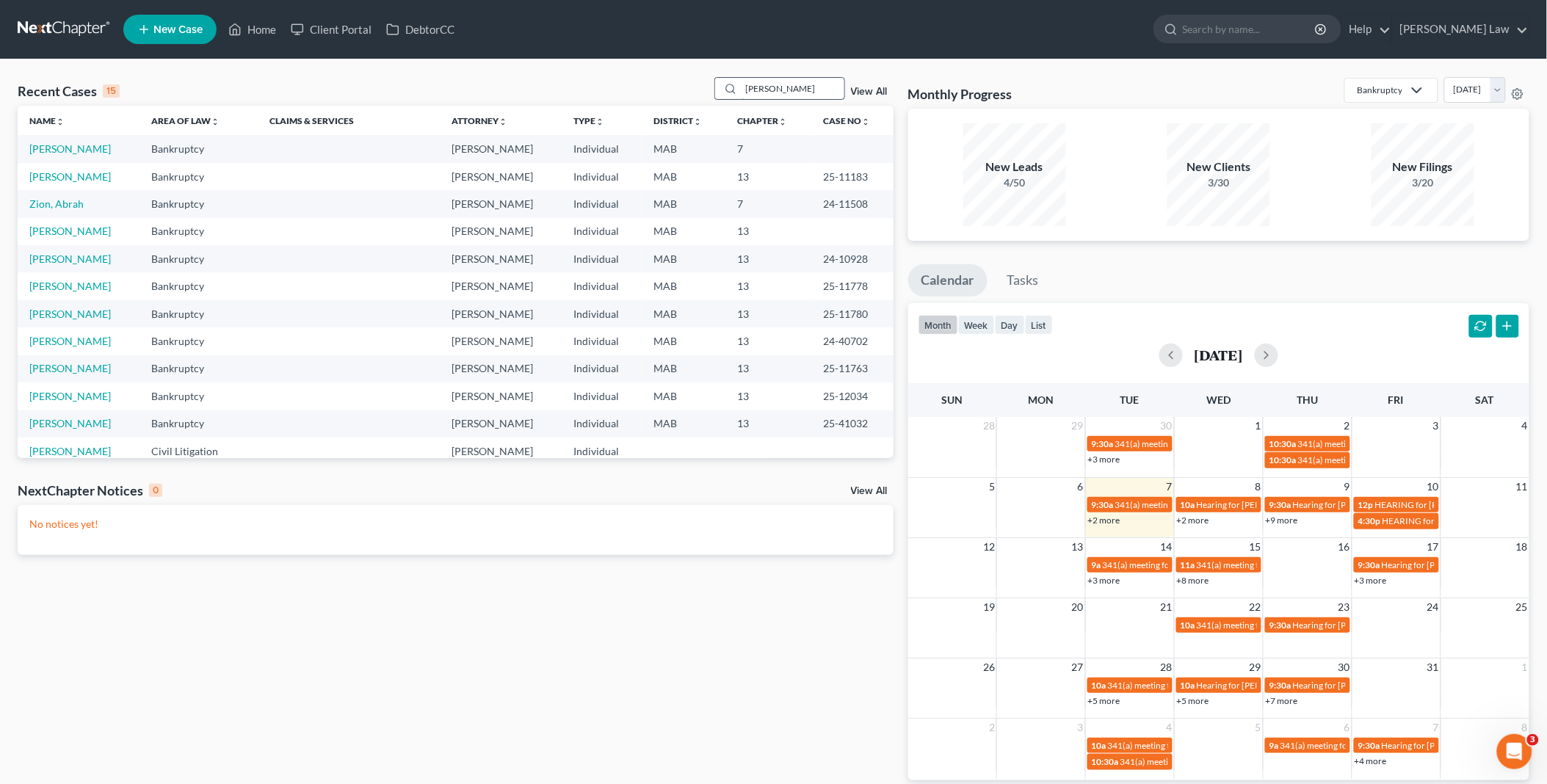
type input "[PERSON_NAME]"
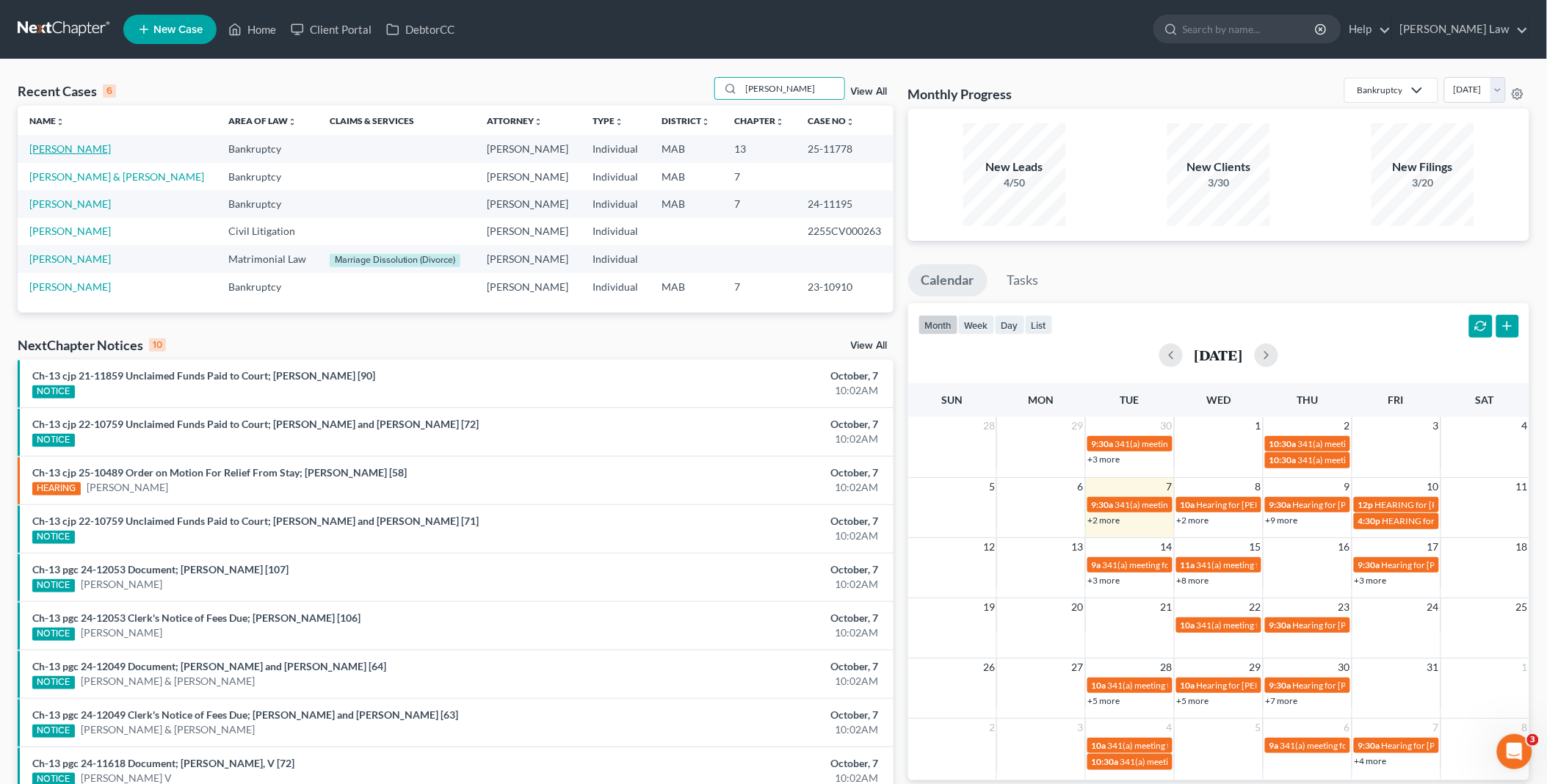
click at [97, 149] on link "[PERSON_NAME]" at bounding box center [70, 149] width 81 height 13
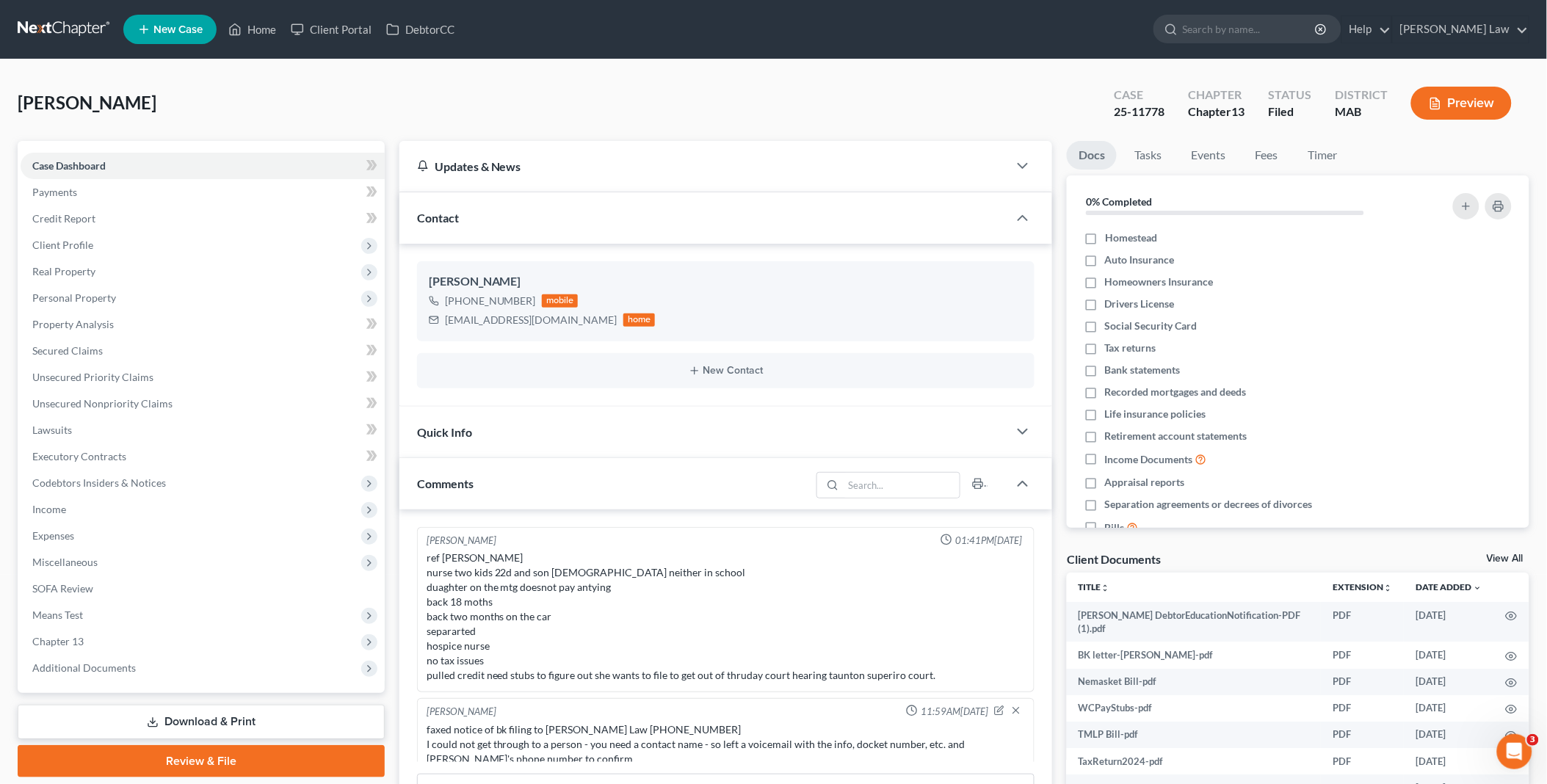
scroll to position [154, 0]
